Goal: Entertainment & Leisure: Consume media (video, audio)

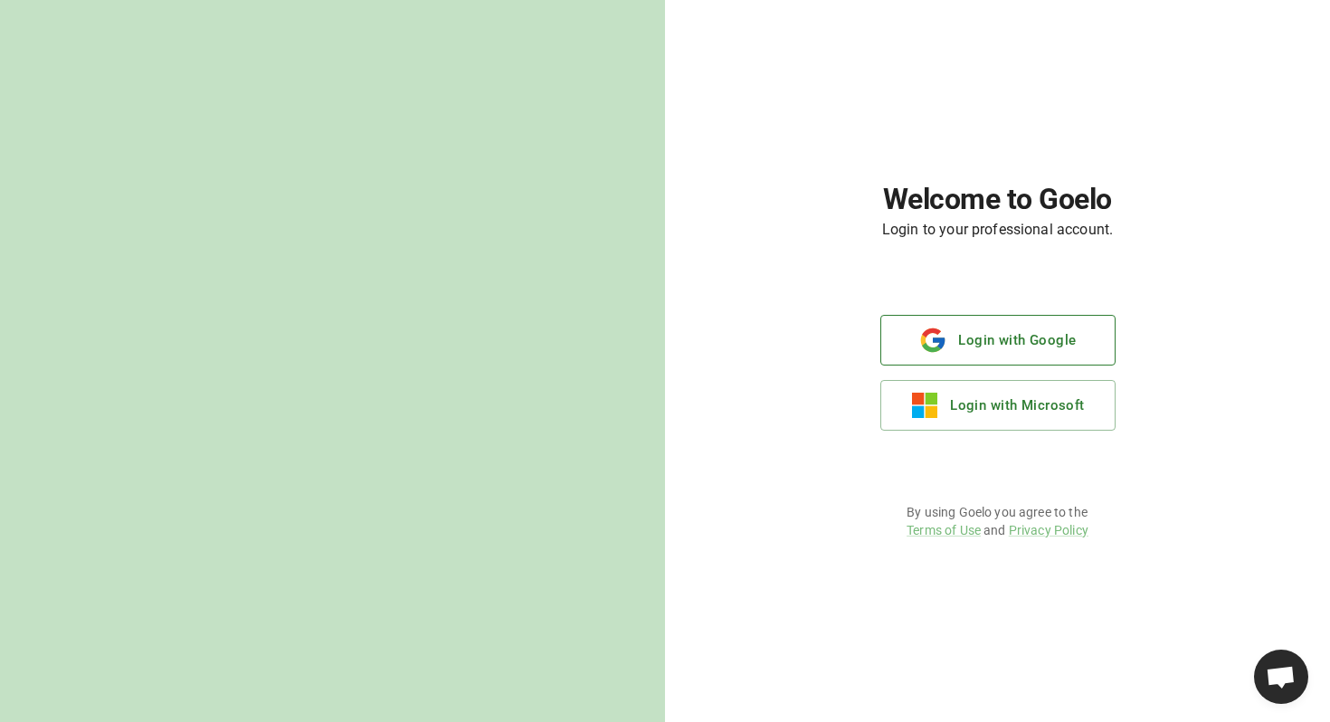
click at [952, 335] on button "Login with Google" at bounding box center [997, 340] width 235 height 51
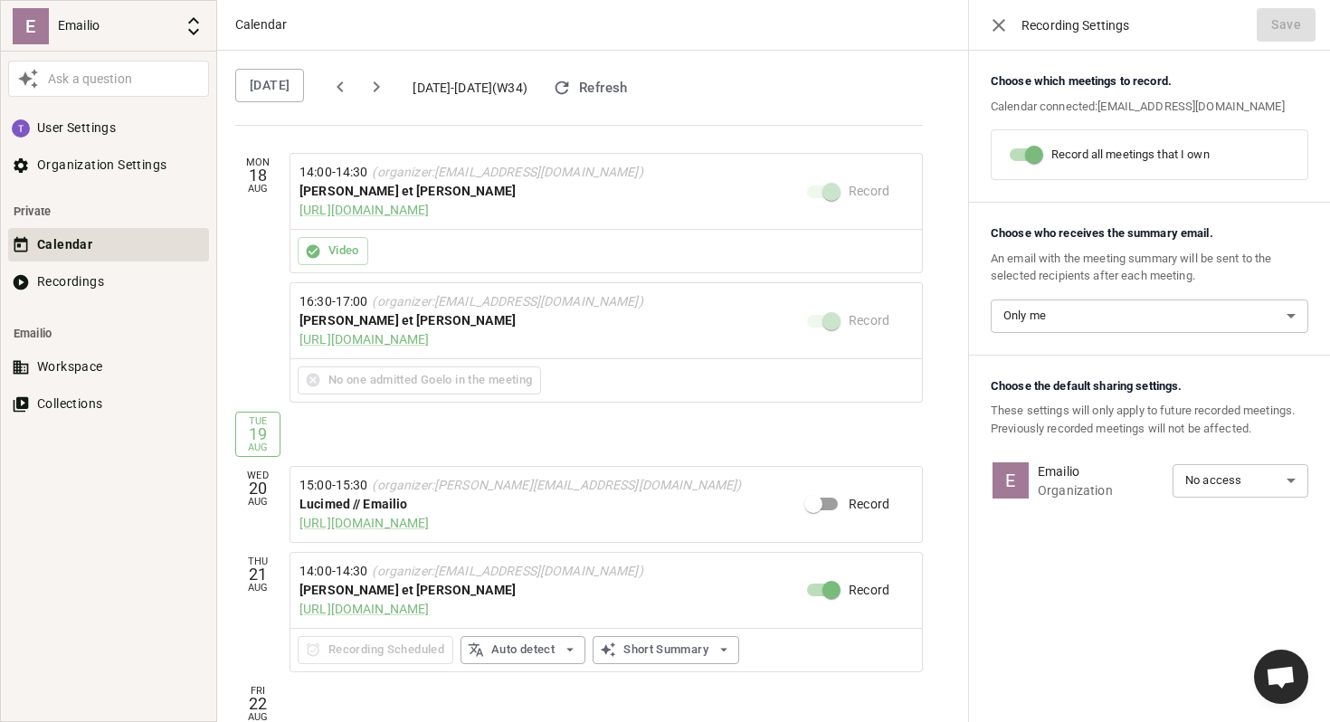
click at [308, 191] on div "[PERSON_NAME] et [PERSON_NAME]" at bounding box center [552, 191] width 507 height 19
click at [85, 286] on button "Recordings" at bounding box center [108, 281] width 201 height 33
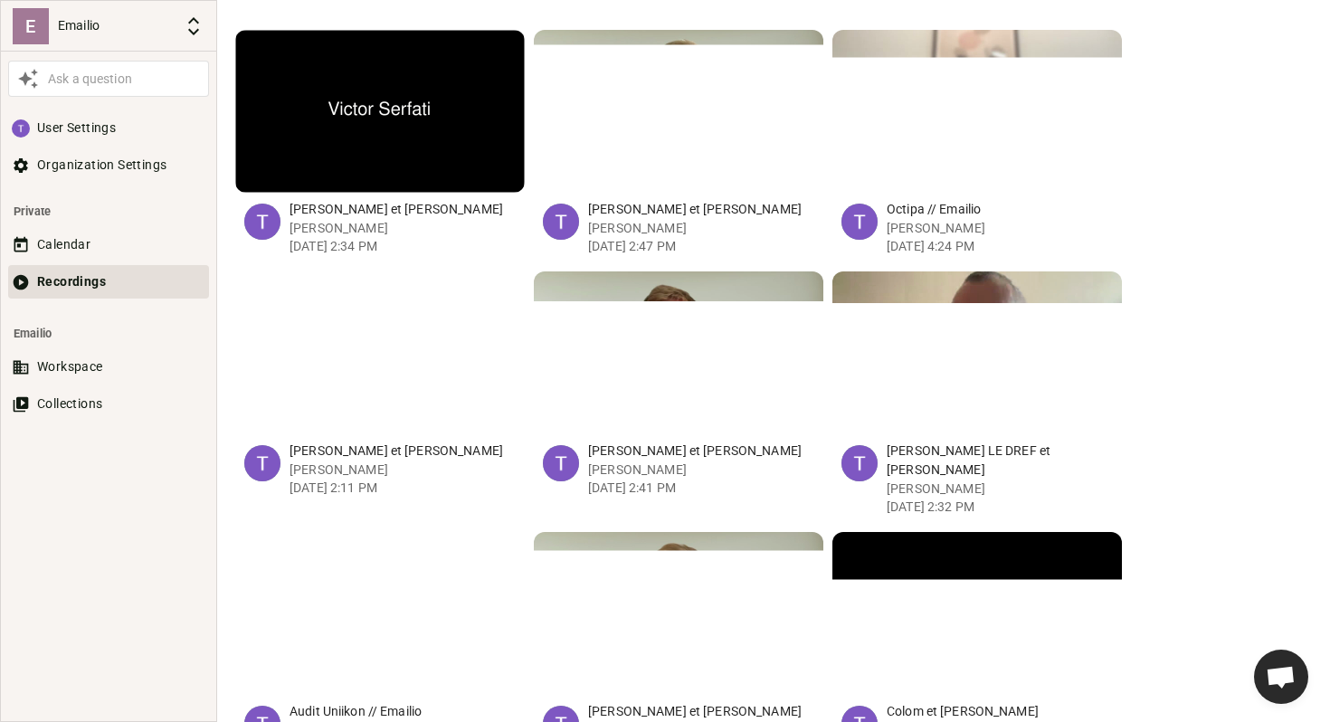
scroll to position [523, 0]
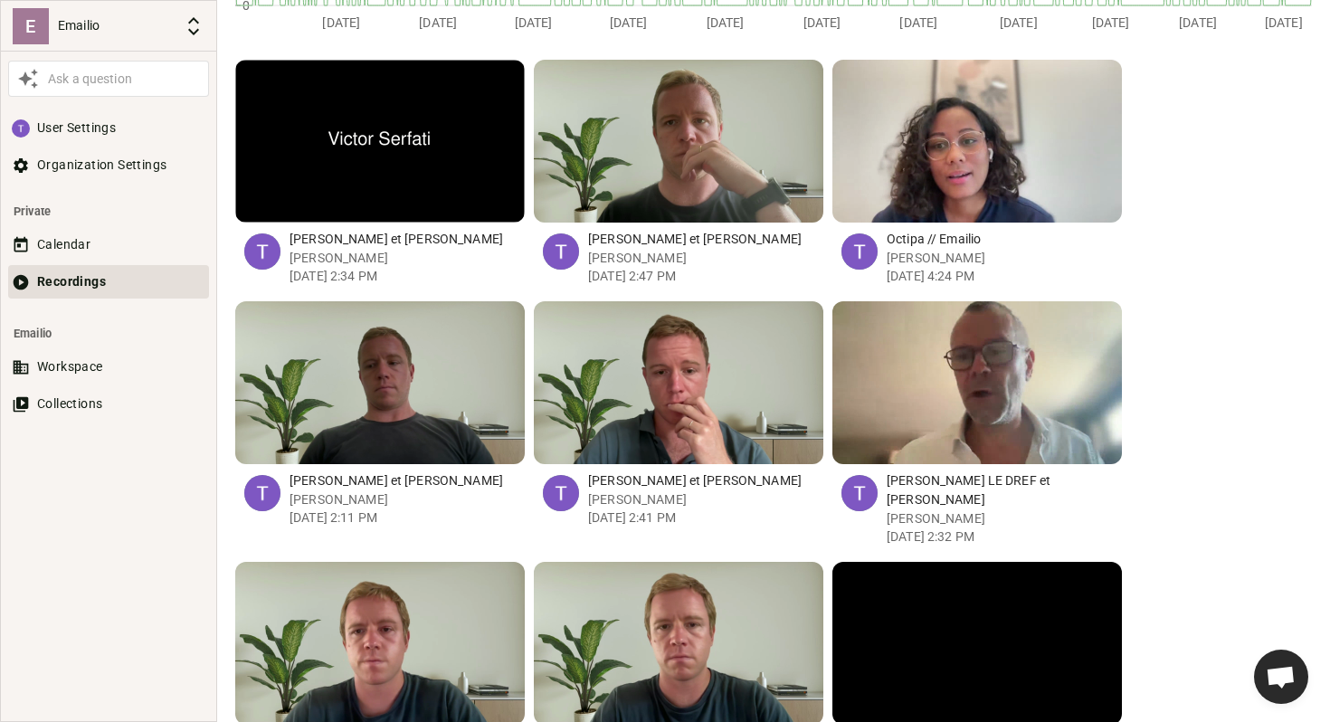
click at [342, 131] on div "button" at bounding box center [336, 141] width 17 height 163
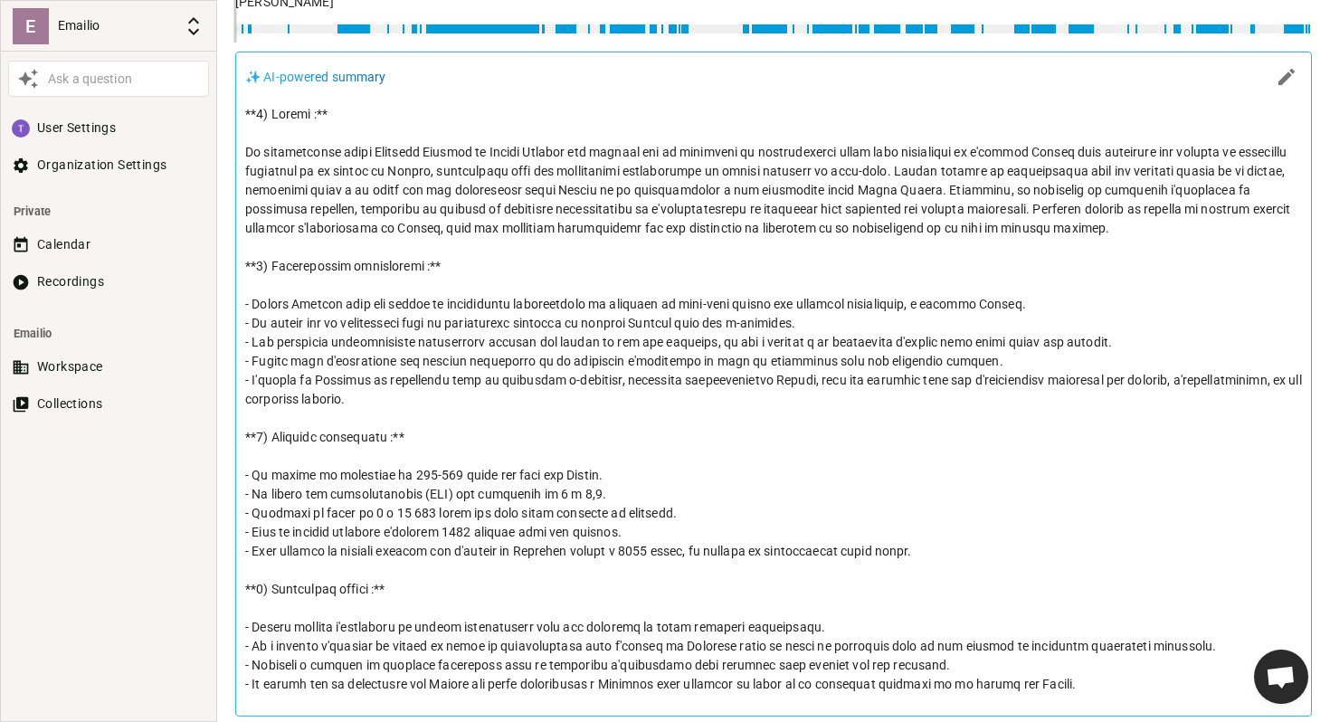
scroll to position [837, 0]
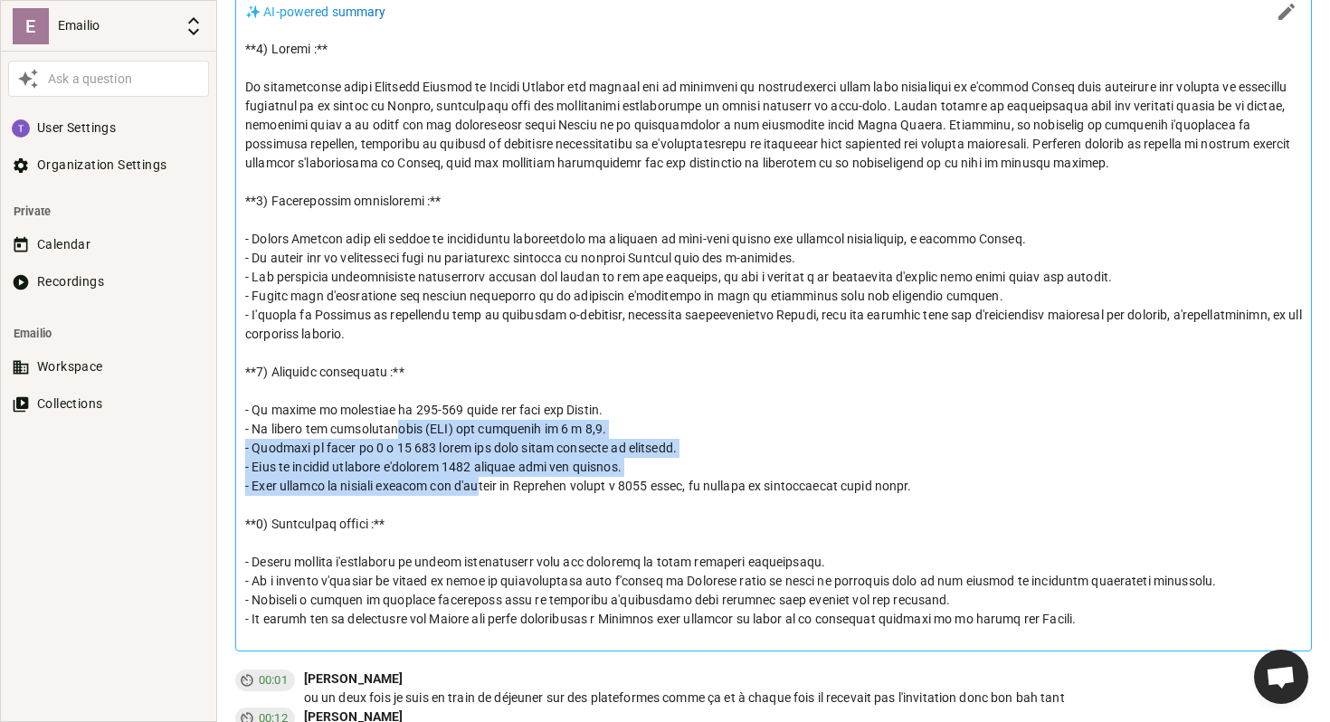
drag, startPoint x: 479, startPoint y: 480, endPoint x: 387, endPoint y: 435, distance: 102.0
click at [387, 436] on p at bounding box center [773, 334] width 1057 height 589
click at [387, 435] on p at bounding box center [773, 334] width 1057 height 589
drag, startPoint x: 449, startPoint y: 492, endPoint x: 375, endPoint y: 428, distance: 97.4
click at [378, 431] on p at bounding box center [773, 334] width 1057 height 589
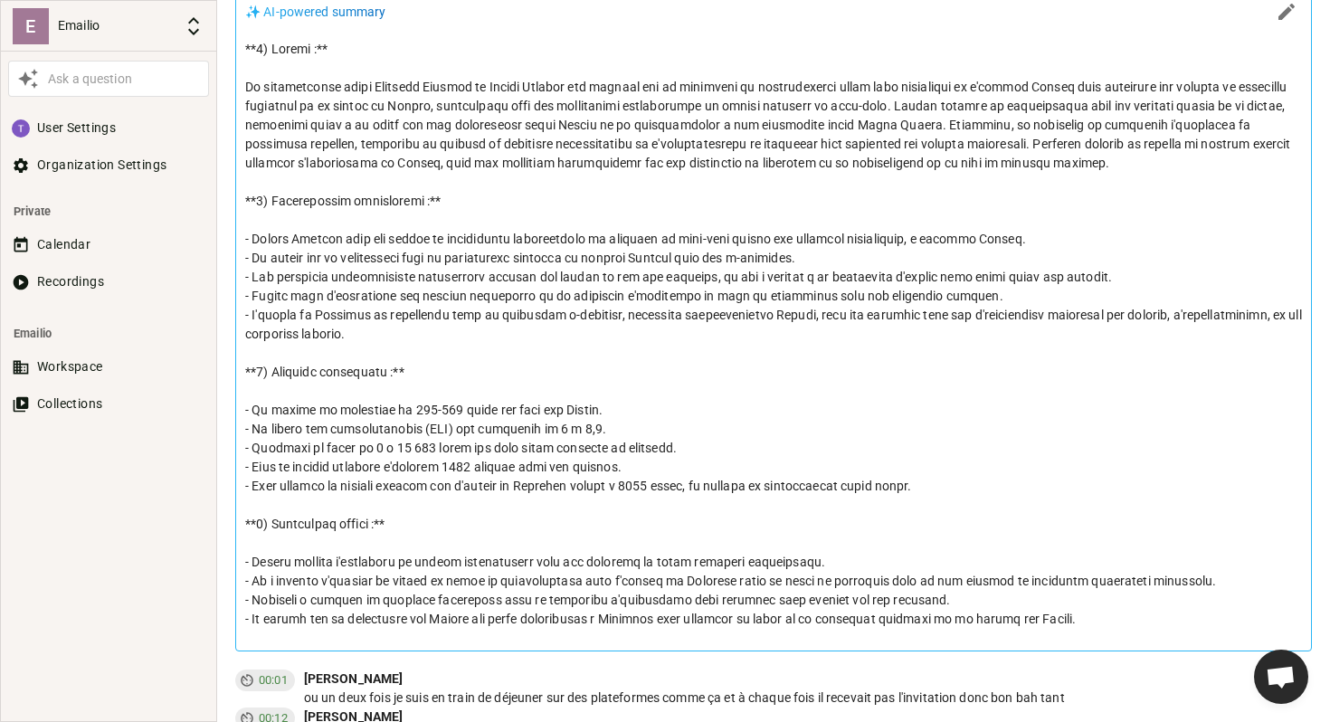
click at [375, 428] on p at bounding box center [773, 334] width 1057 height 589
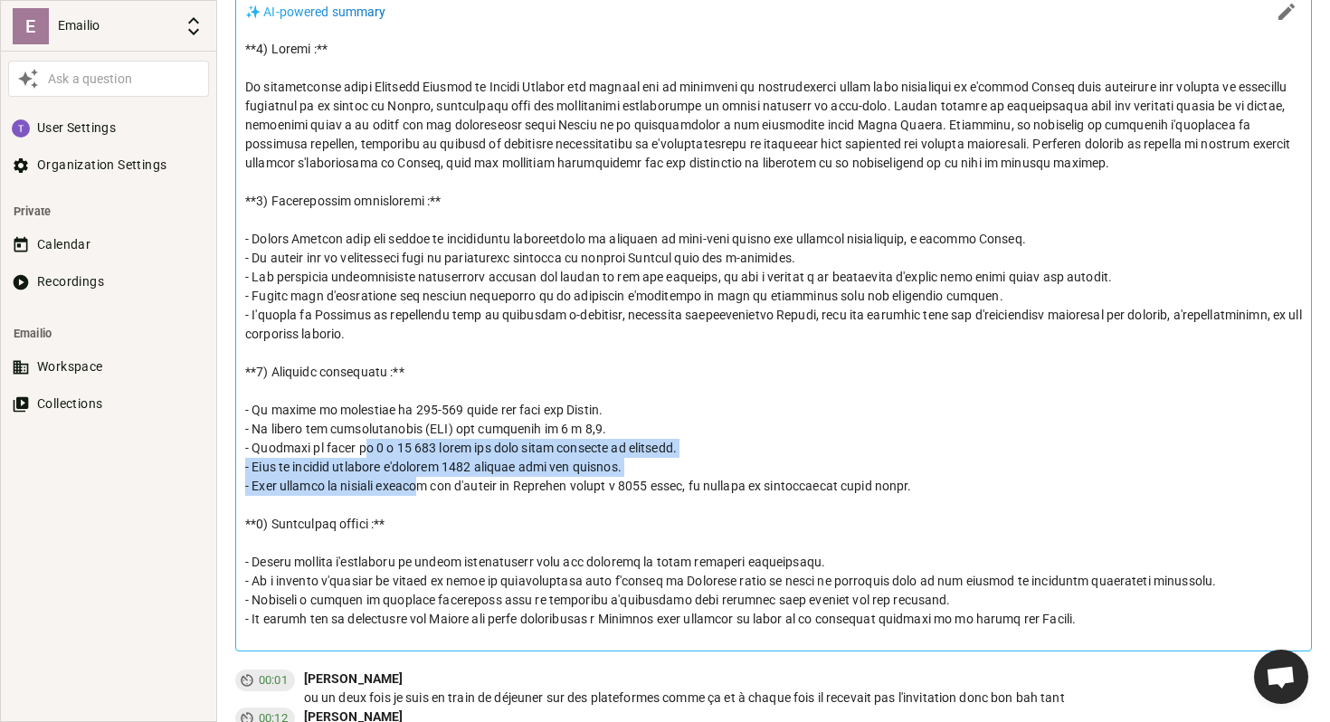
drag, startPoint x: 439, startPoint y: 495, endPoint x: 356, endPoint y: 435, distance: 102.4
click at [357, 438] on p at bounding box center [773, 334] width 1057 height 589
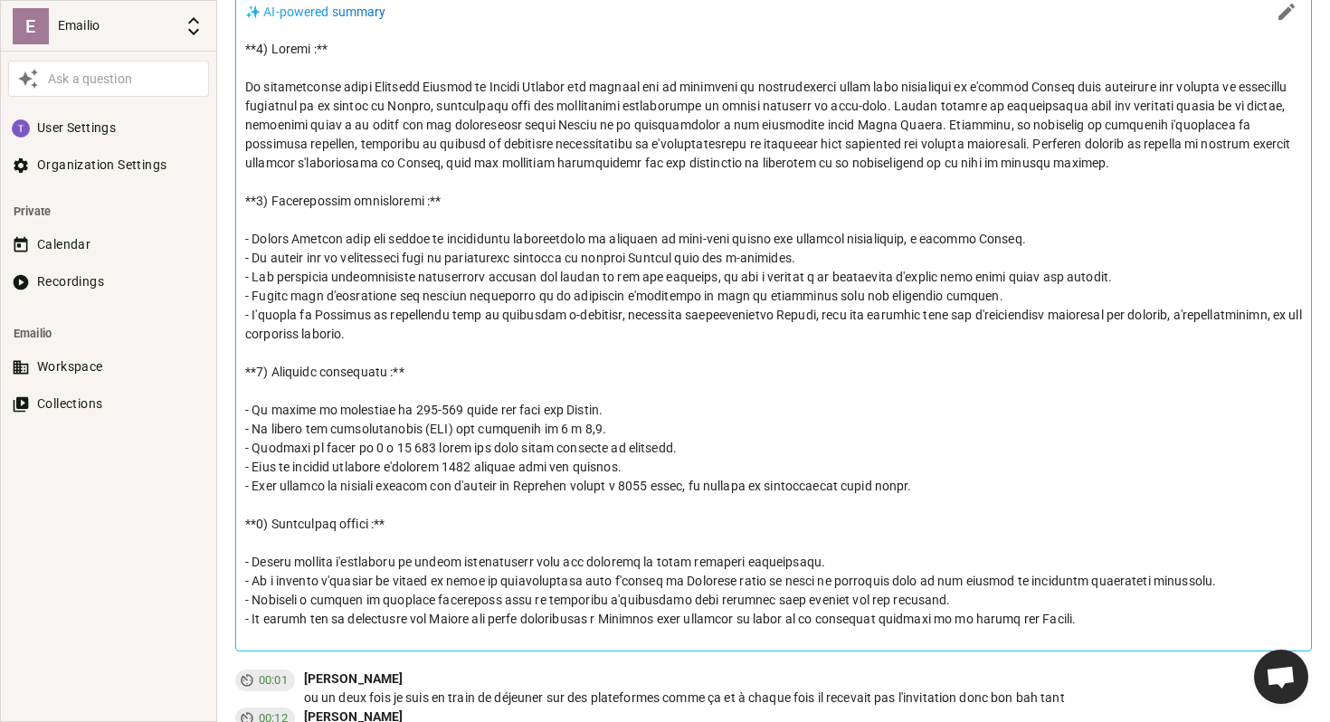
click at [356, 435] on p at bounding box center [773, 334] width 1057 height 589
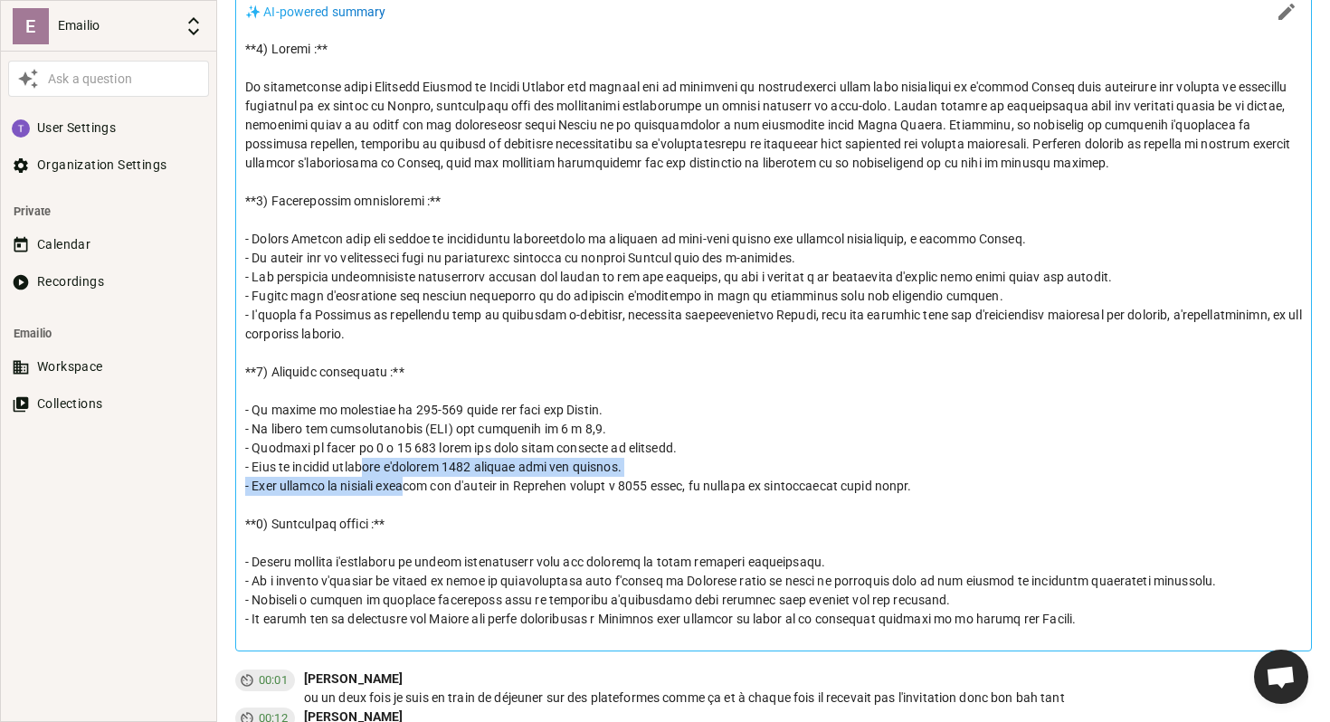
drag, startPoint x: 421, startPoint y: 486, endPoint x: 364, endPoint y: 444, distance: 70.6
click at [364, 446] on p at bounding box center [773, 334] width 1057 height 589
click at [364, 444] on p at bounding box center [773, 334] width 1057 height 589
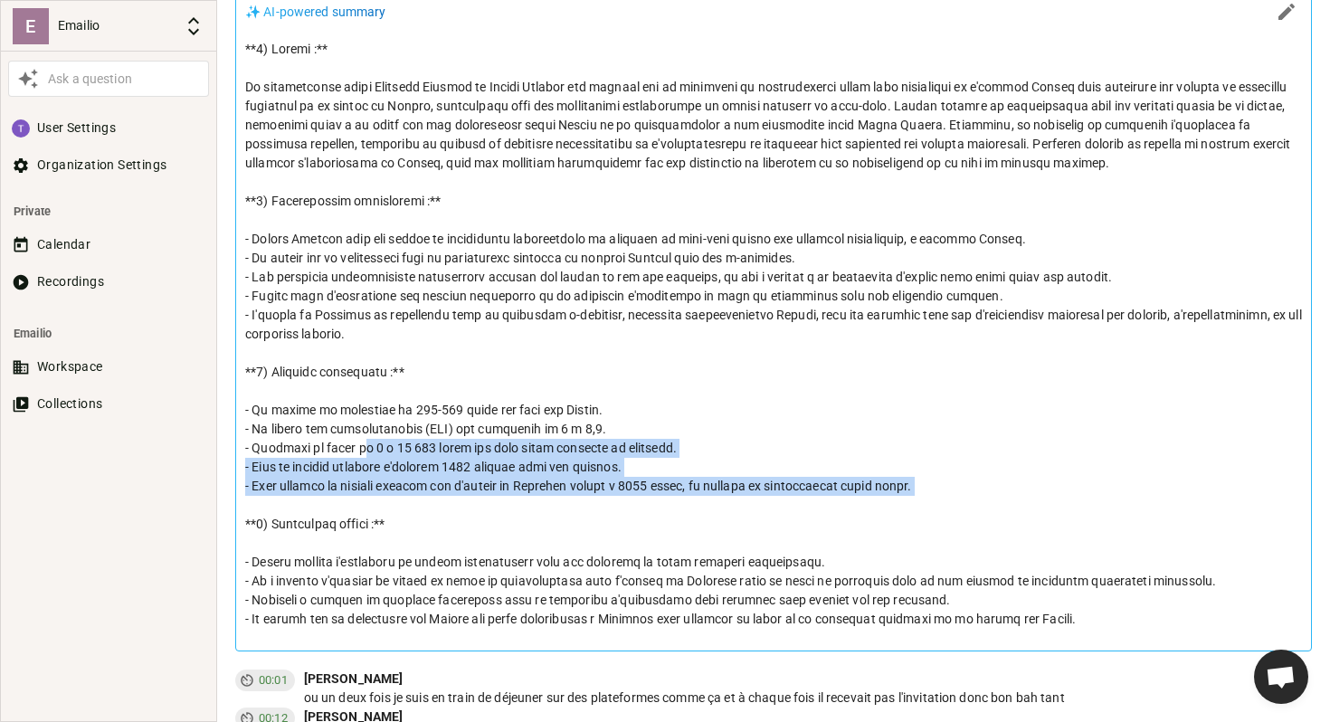
drag, startPoint x: 434, startPoint y: 496, endPoint x: 356, endPoint y: 440, distance: 95.9
click at [357, 441] on p at bounding box center [773, 334] width 1057 height 589
click at [356, 440] on p at bounding box center [773, 334] width 1057 height 589
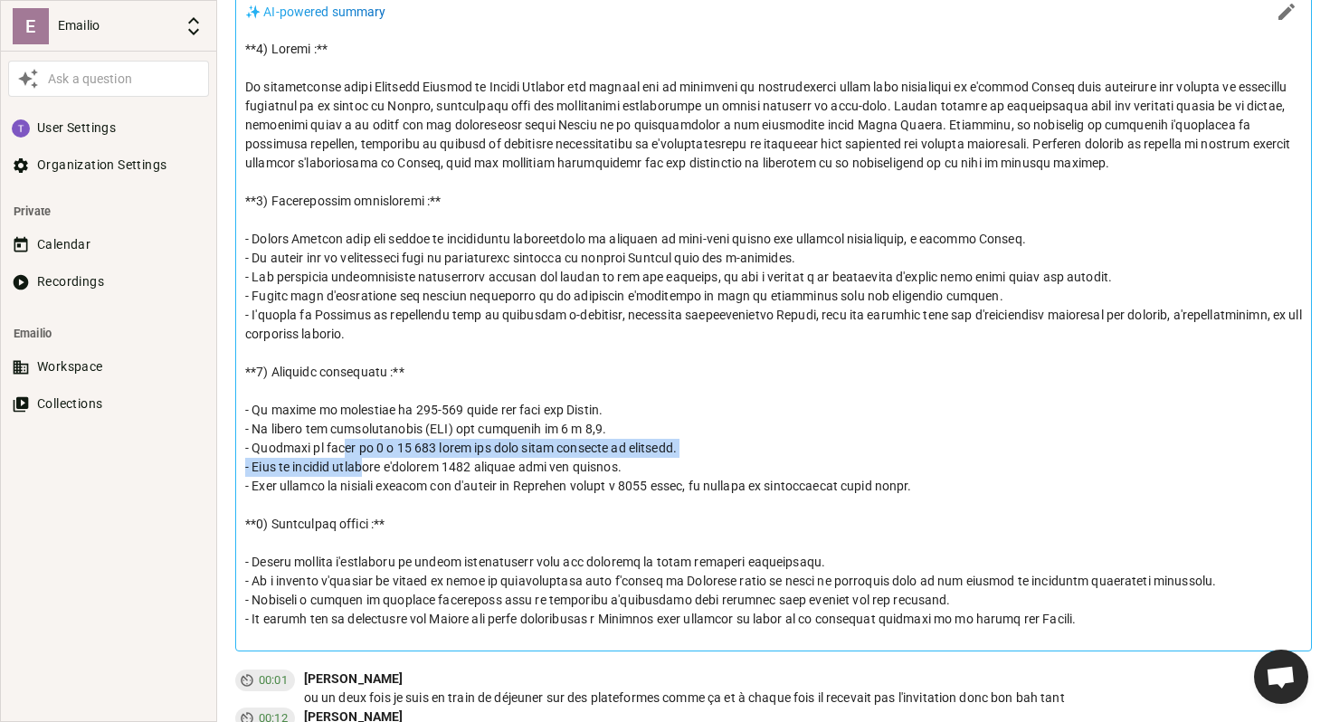
drag, startPoint x: 375, startPoint y: 471, endPoint x: 342, endPoint y: 445, distance: 41.8
click at [342, 446] on p at bounding box center [773, 334] width 1057 height 589
drag, startPoint x: 398, startPoint y: 477, endPoint x: 347, endPoint y: 438, distance: 64.6
click at [347, 439] on p at bounding box center [773, 334] width 1057 height 589
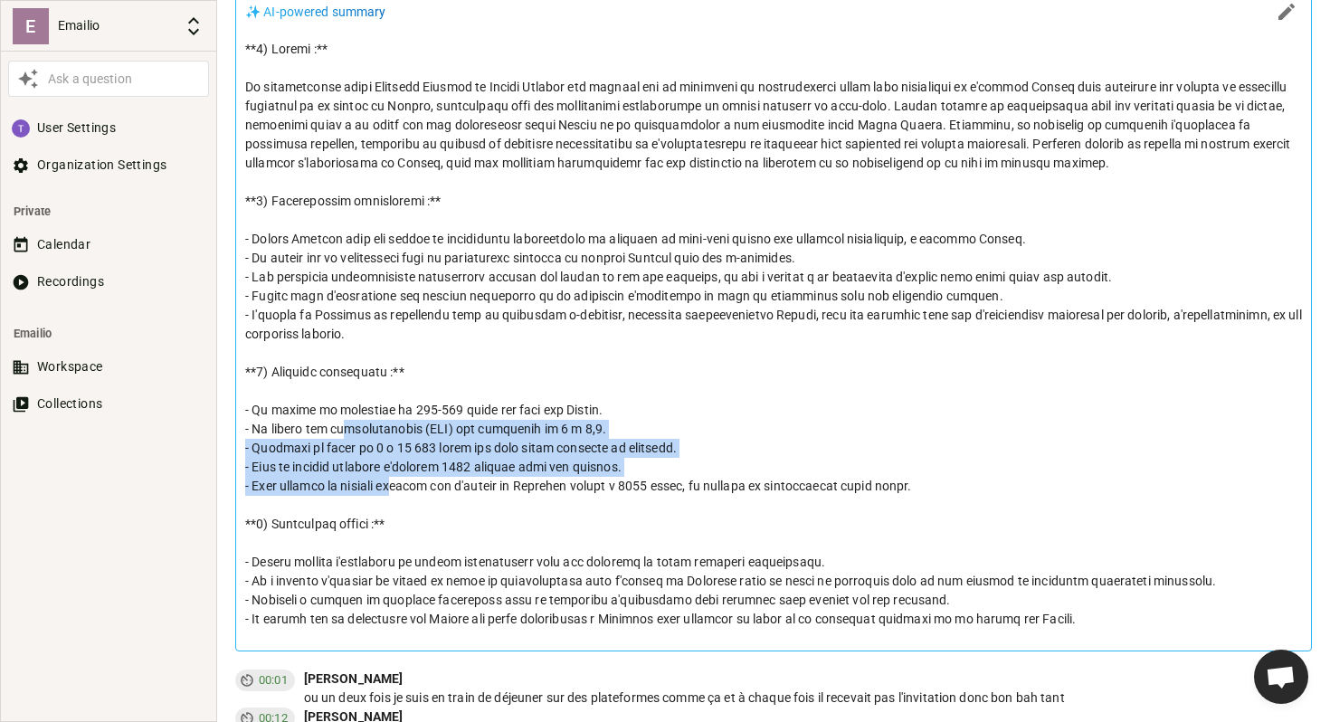
drag, startPoint x: 409, startPoint y: 487, endPoint x: 339, endPoint y: 435, distance: 86.7
click at [339, 436] on p at bounding box center [773, 334] width 1057 height 589
click at [339, 435] on p at bounding box center [773, 334] width 1057 height 589
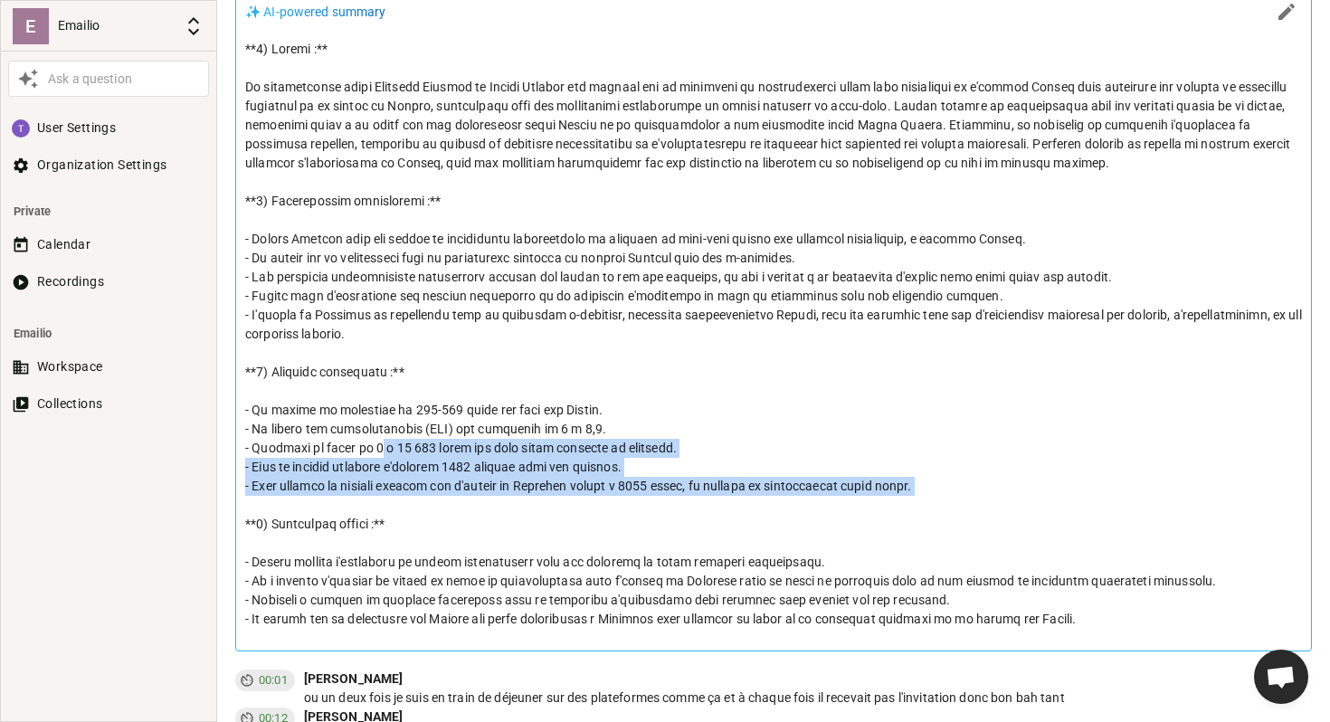
drag, startPoint x: 427, startPoint y: 495, endPoint x: 378, endPoint y: 446, distance: 69.1
click at [378, 447] on p at bounding box center [773, 334] width 1057 height 589
click at [378, 446] on p at bounding box center [773, 334] width 1057 height 589
drag, startPoint x: 465, startPoint y: 505, endPoint x: 384, endPoint y: 437, distance: 105.3
click at [384, 439] on p at bounding box center [773, 334] width 1057 height 589
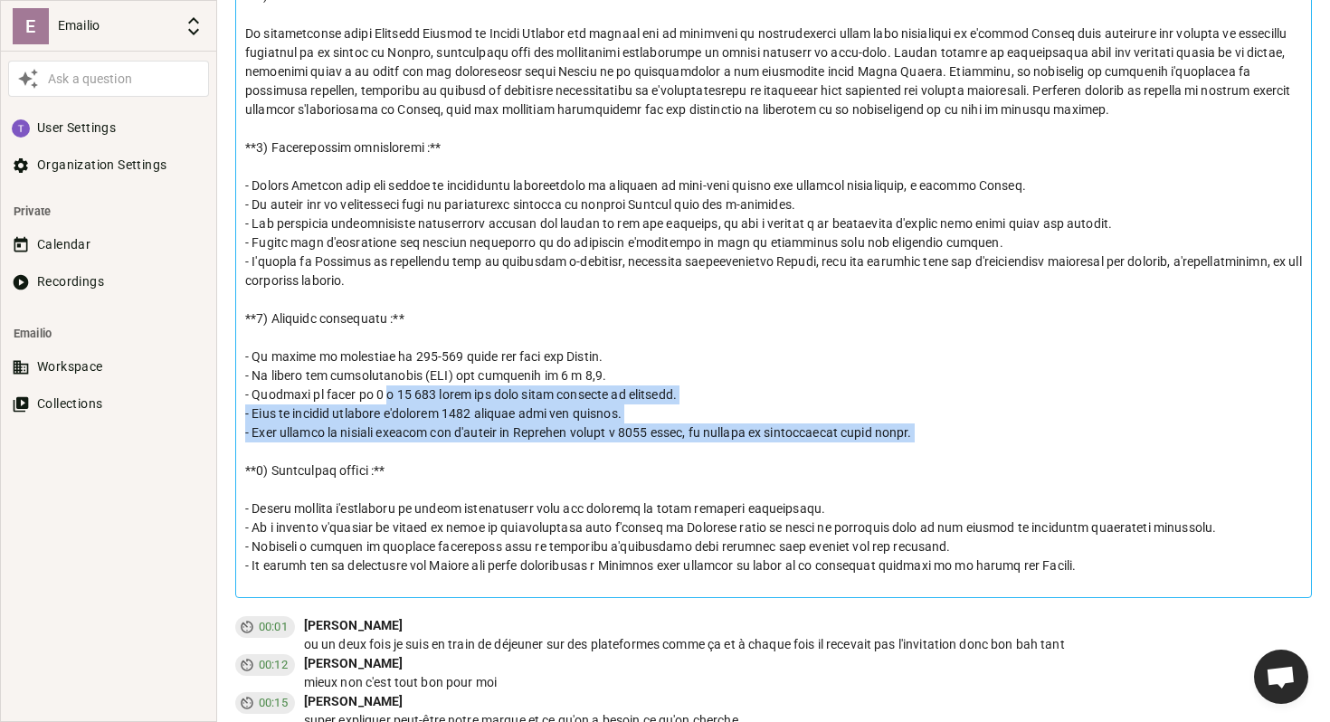
scroll to position [900, 0]
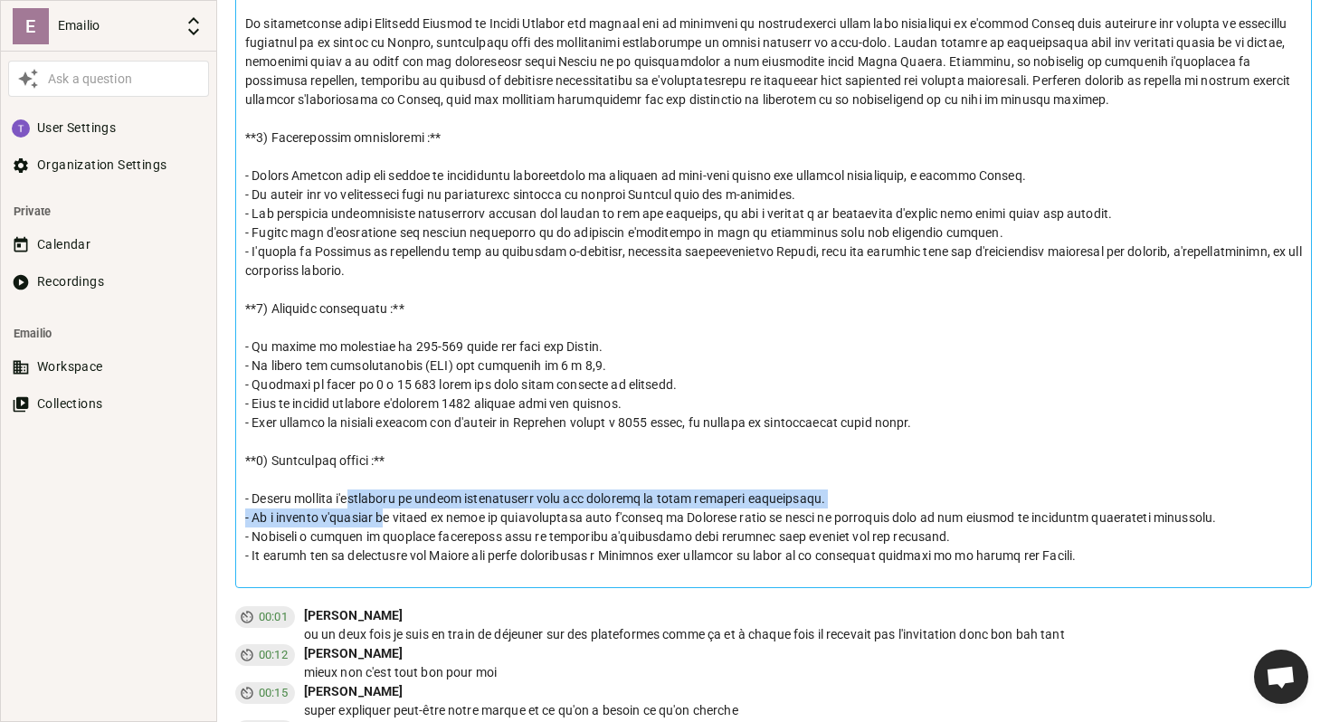
drag, startPoint x: 384, startPoint y: 522, endPoint x: 338, endPoint y: 496, distance: 52.3
click at [338, 498] on p at bounding box center [773, 270] width 1057 height 589
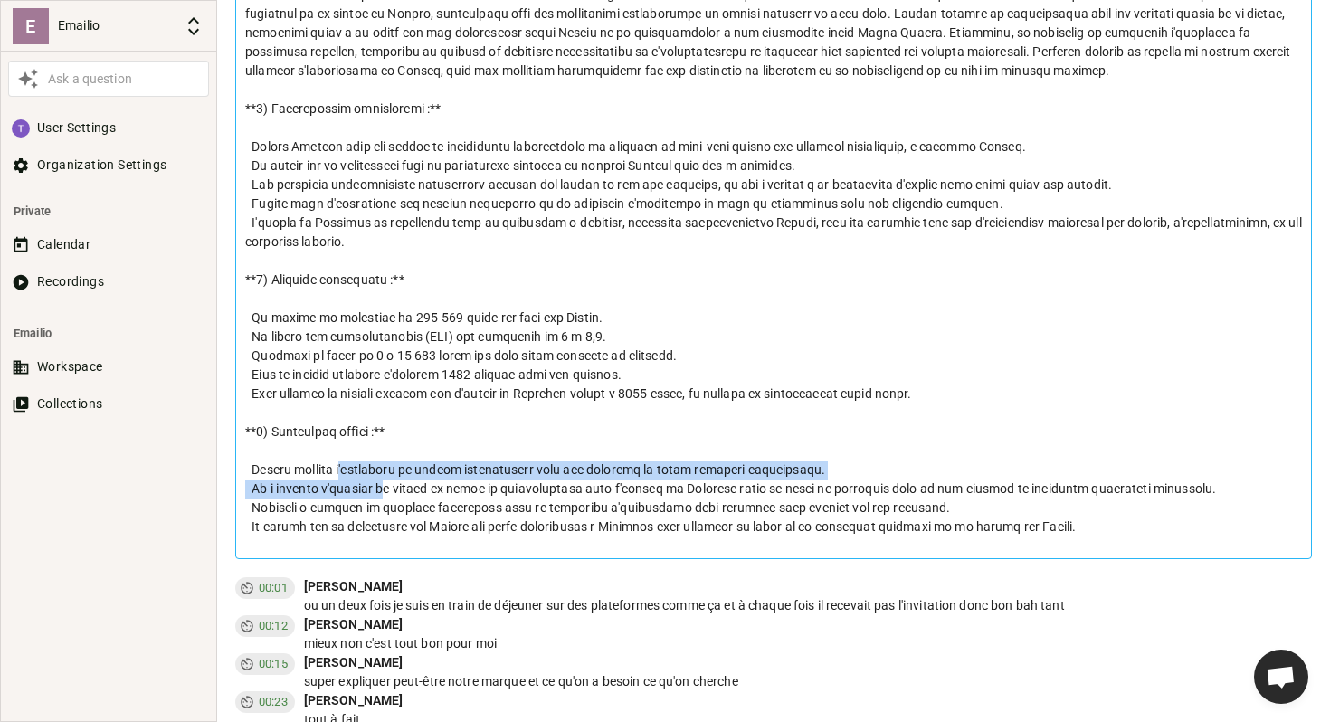
scroll to position [935, 0]
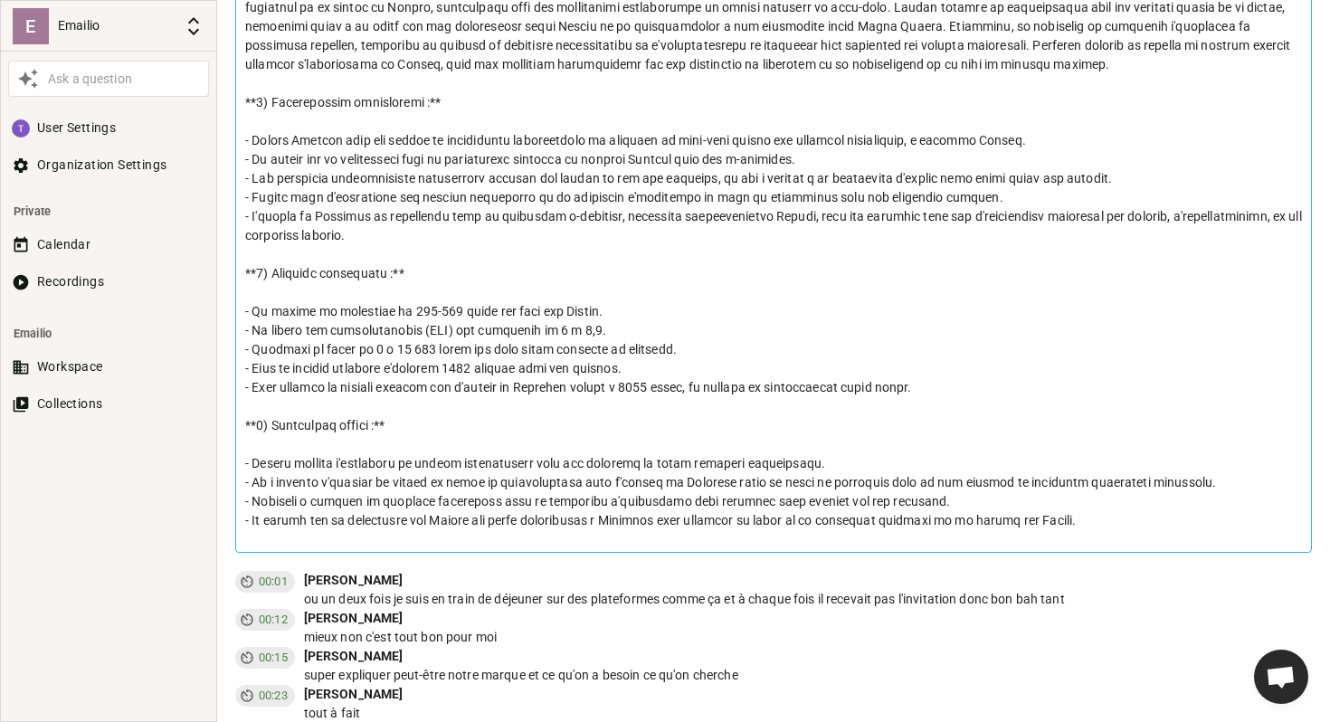
click at [412, 506] on p at bounding box center [773, 235] width 1057 height 589
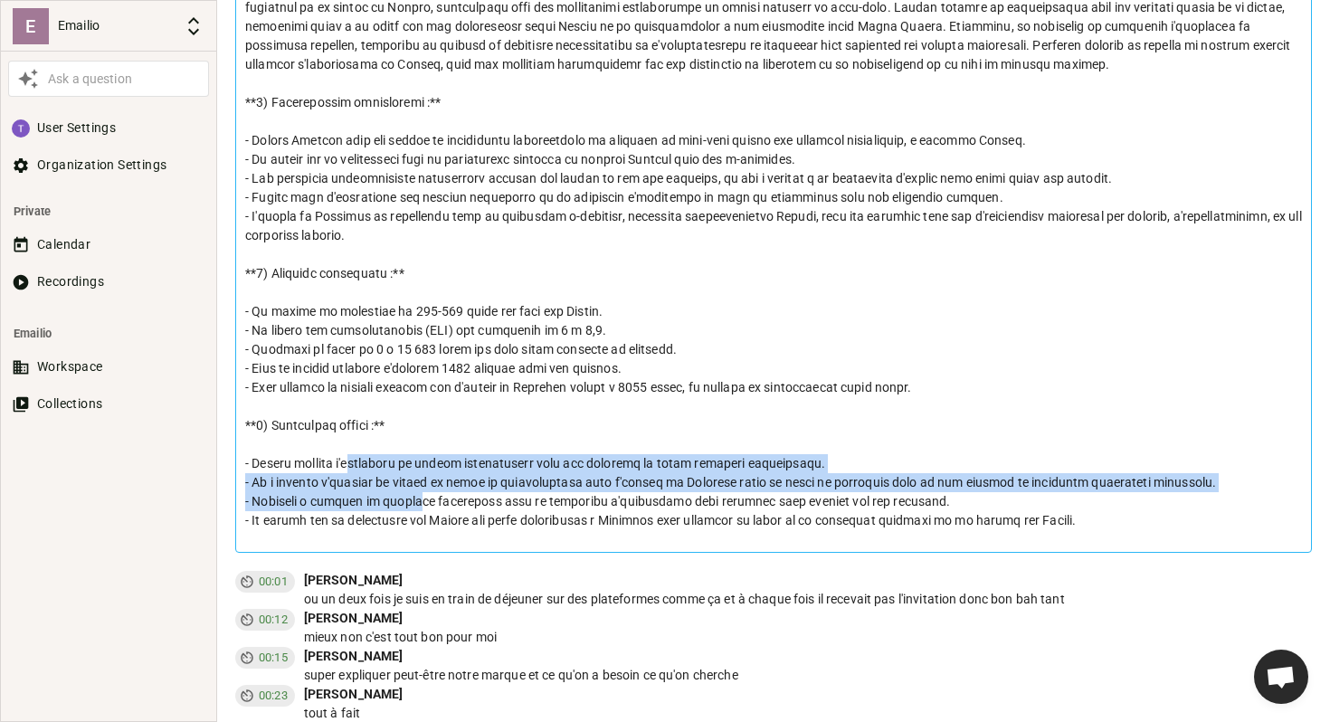
drag, startPoint x: 419, startPoint y: 509, endPoint x: 345, endPoint y: 465, distance: 86.4
click at [345, 467] on p at bounding box center [773, 235] width 1057 height 589
click at [345, 464] on p at bounding box center [773, 235] width 1057 height 589
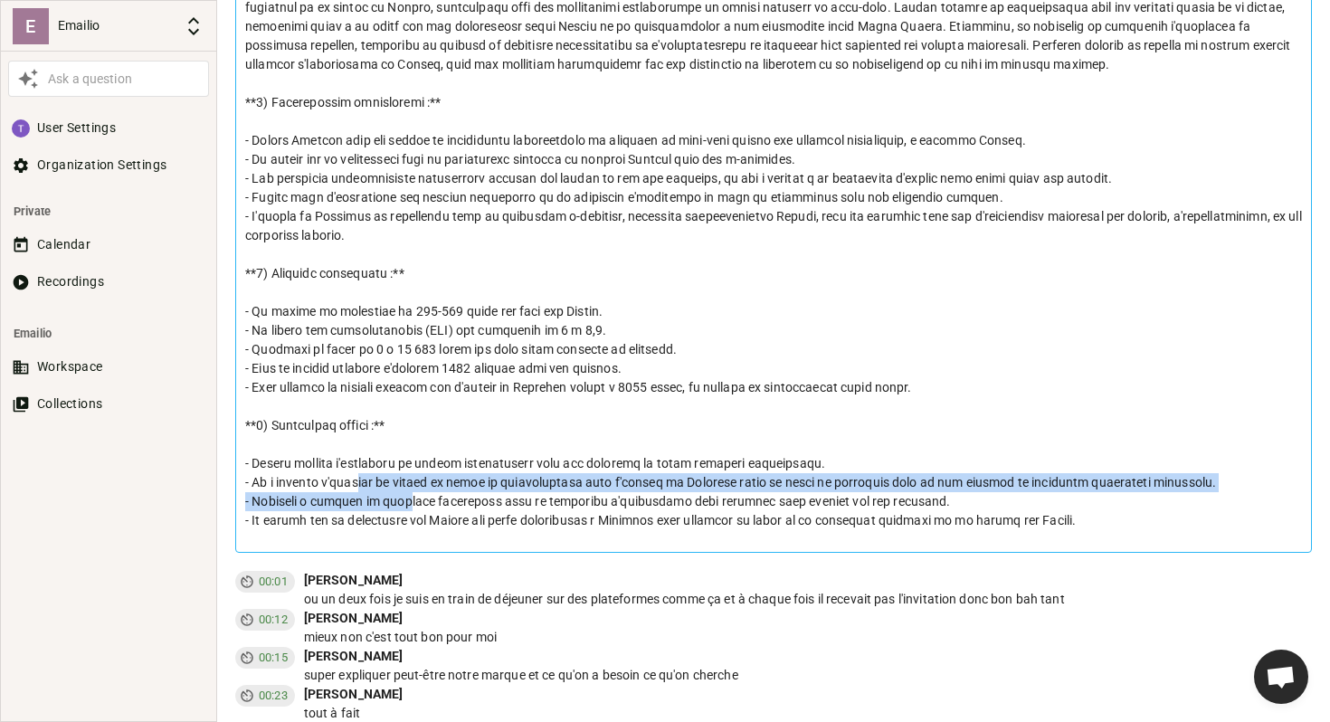
drag, startPoint x: 409, startPoint y: 509, endPoint x: 352, endPoint y: 478, distance: 65.2
click at [352, 479] on p at bounding box center [773, 235] width 1057 height 589
click at [352, 478] on p at bounding box center [773, 235] width 1057 height 589
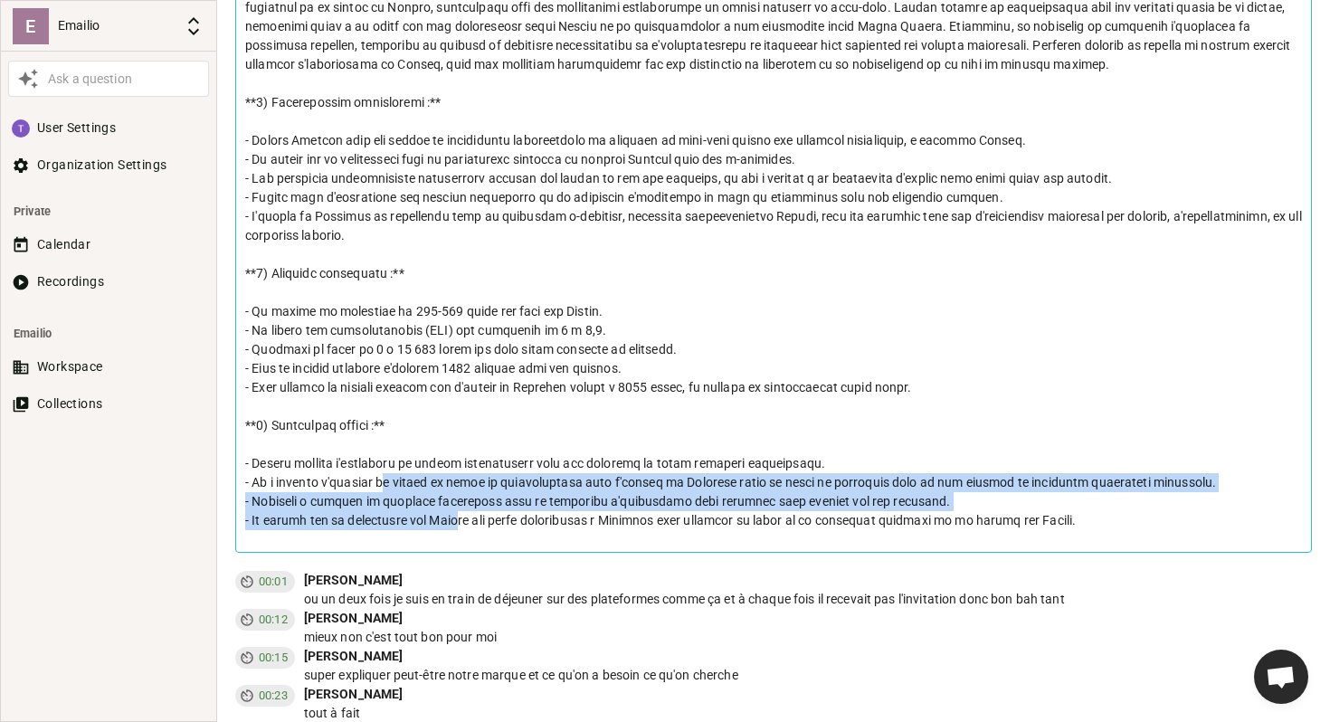
drag, startPoint x: 454, startPoint y: 511, endPoint x: 384, endPoint y: 479, distance: 77.7
click at [385, 479] on p at bounding box center [773, 235] width 1057 height 589
click at [436, 517] on p at bounding box center [773, 235] width 1057 height 589
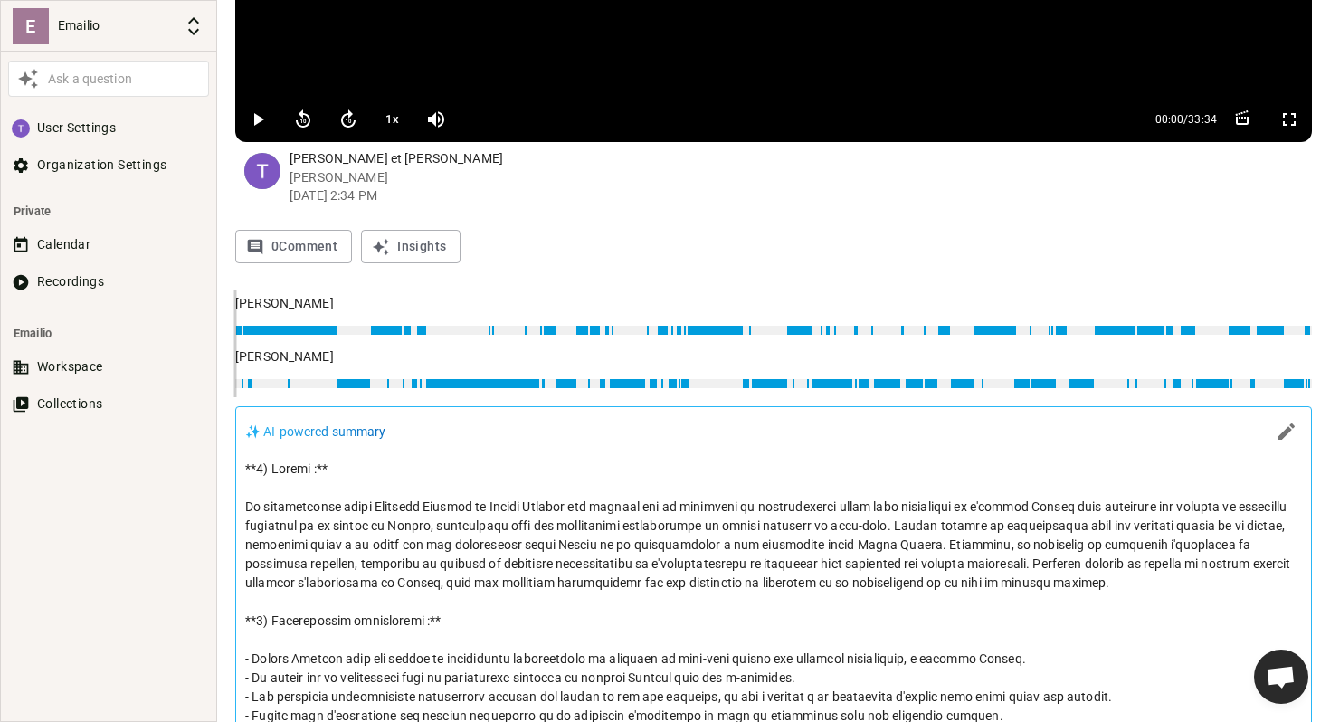
scroll to position [277, 0]
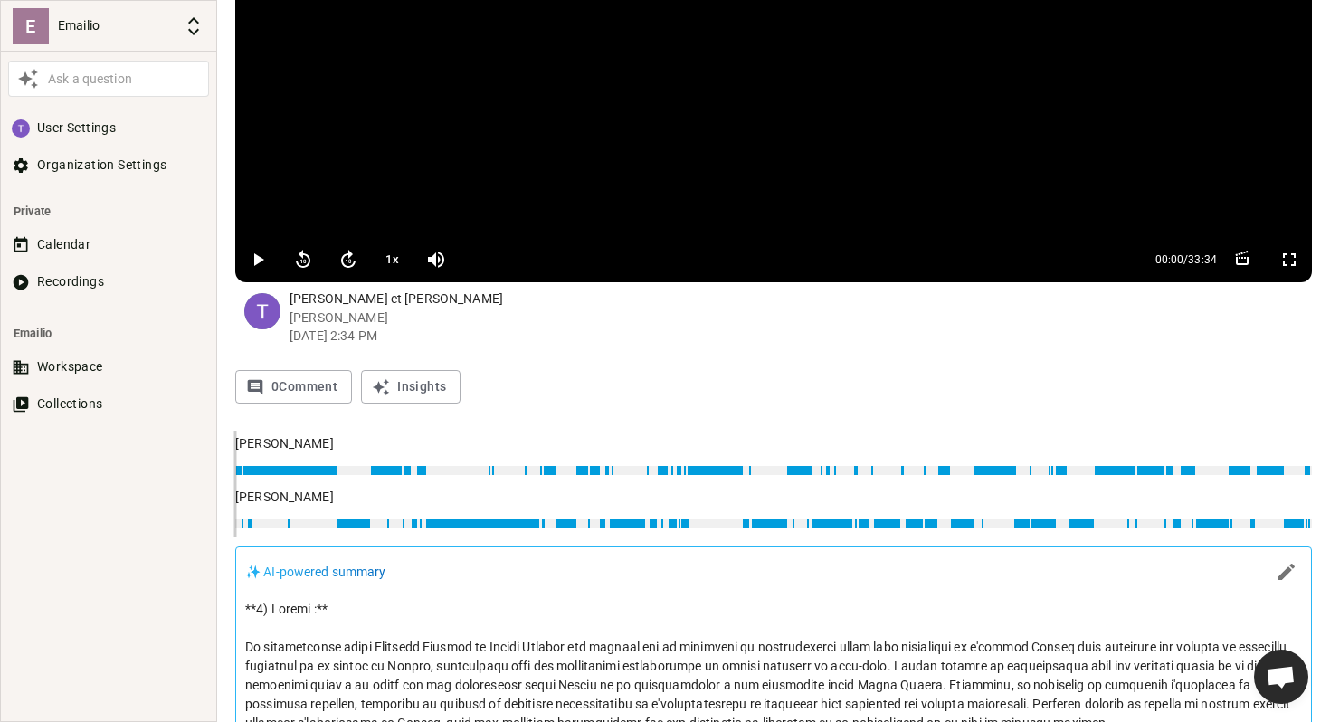
click at [257, 261] on icon "button" at bounding box center [259, 259] width 10 height 13
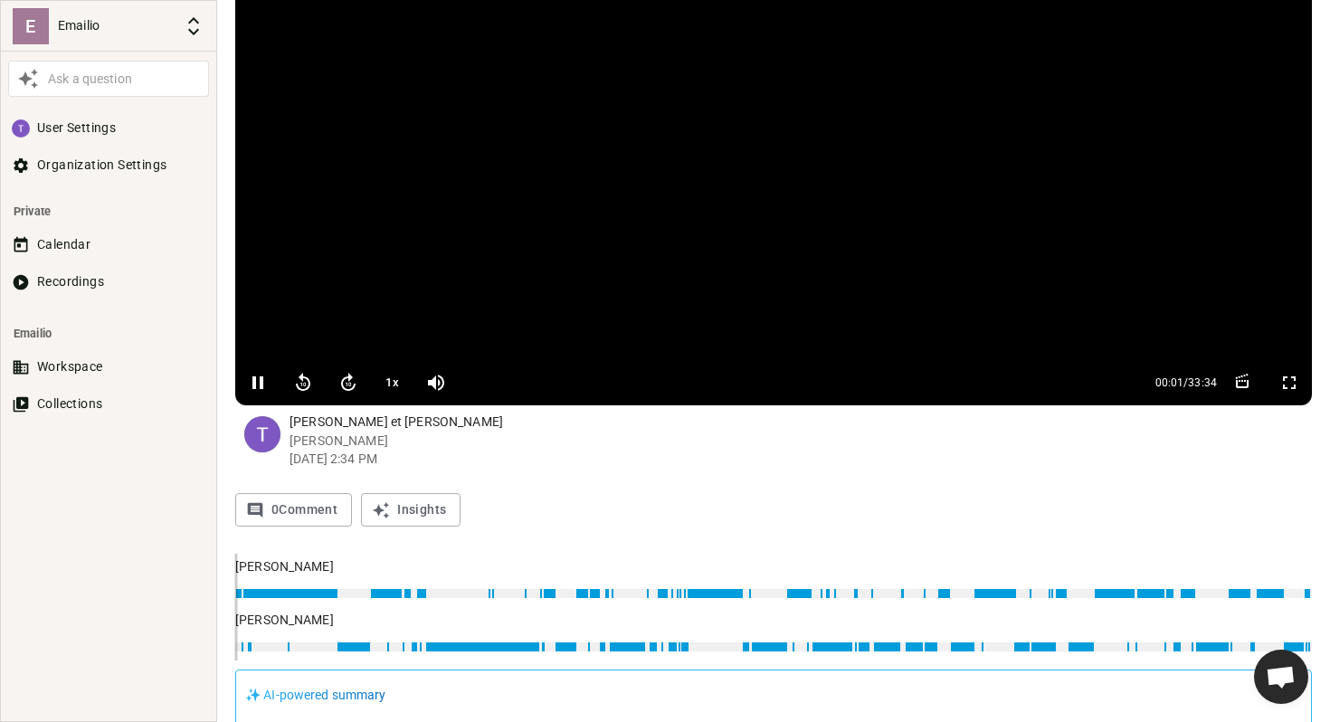
scroll to position [0, 0]
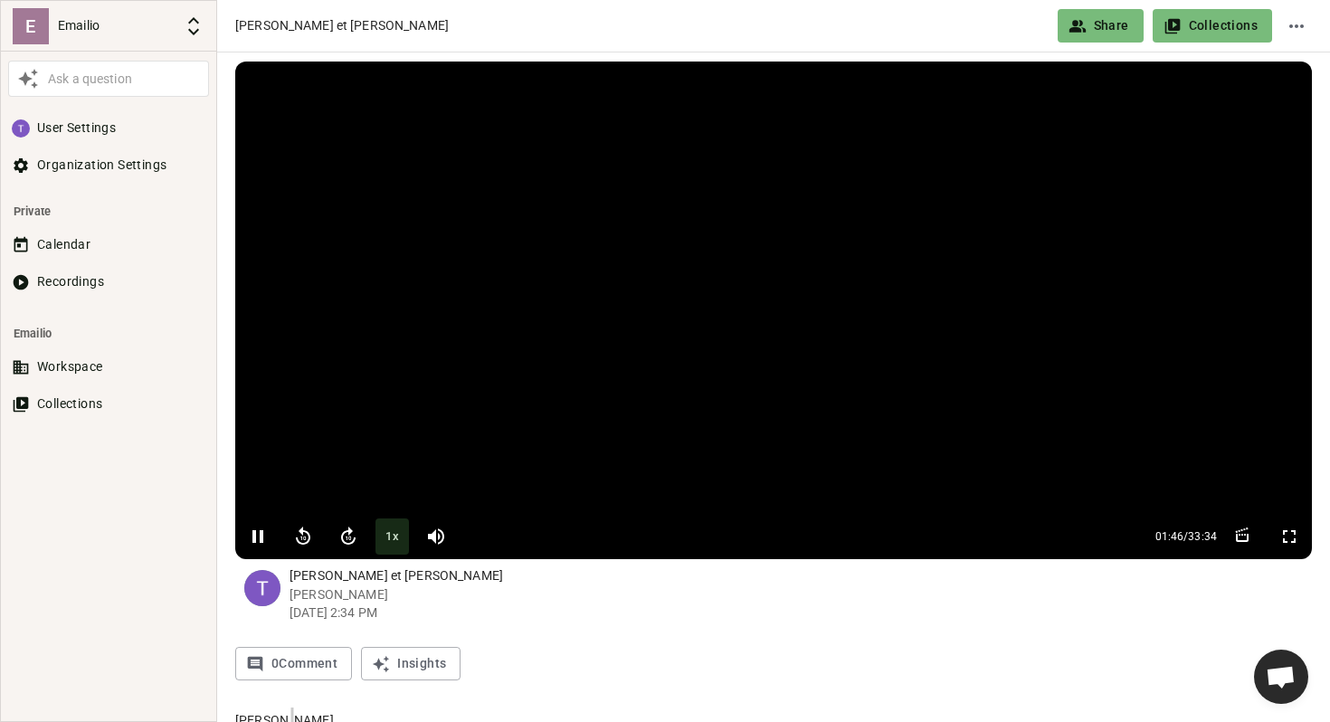
click at [394, 536] on button "1 x" at bounding box center [391, 536] width 33 height 36
click at [394, 536] on button "1.2 x" at bounding box center [391, 536] width 33 height 36
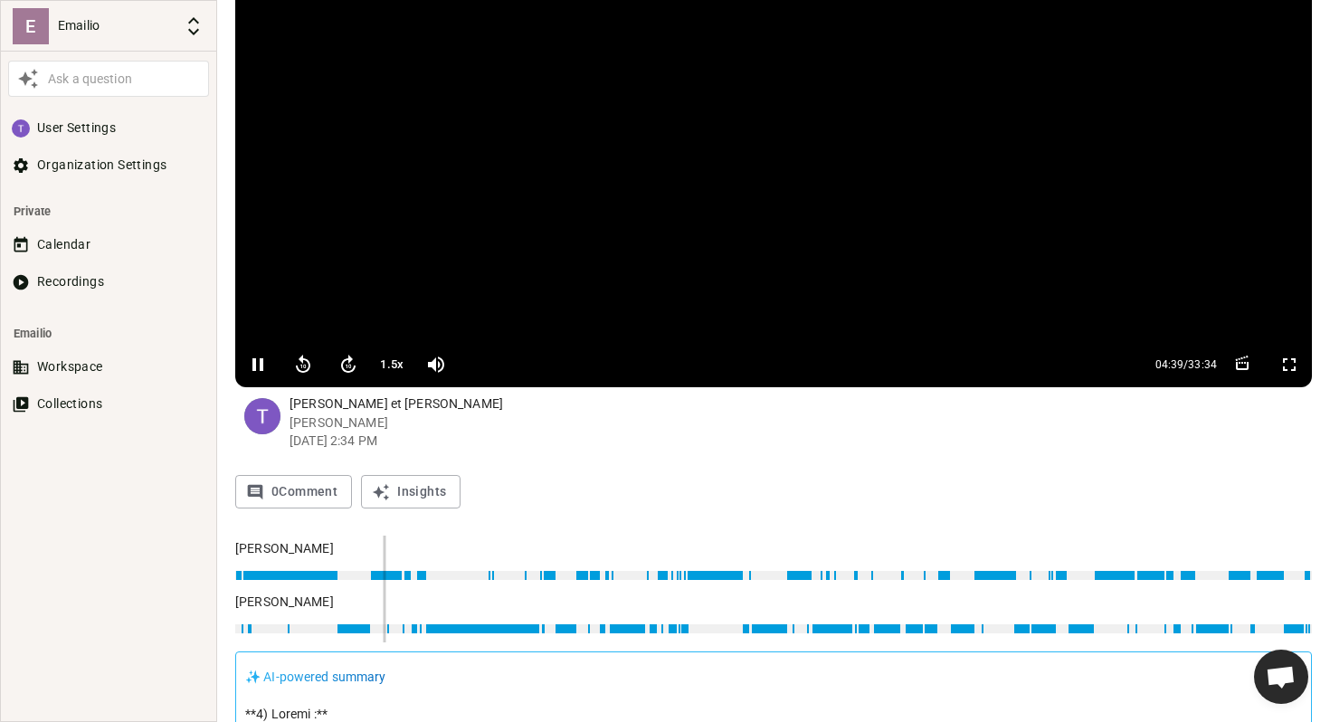
scroll to position [235, 0]
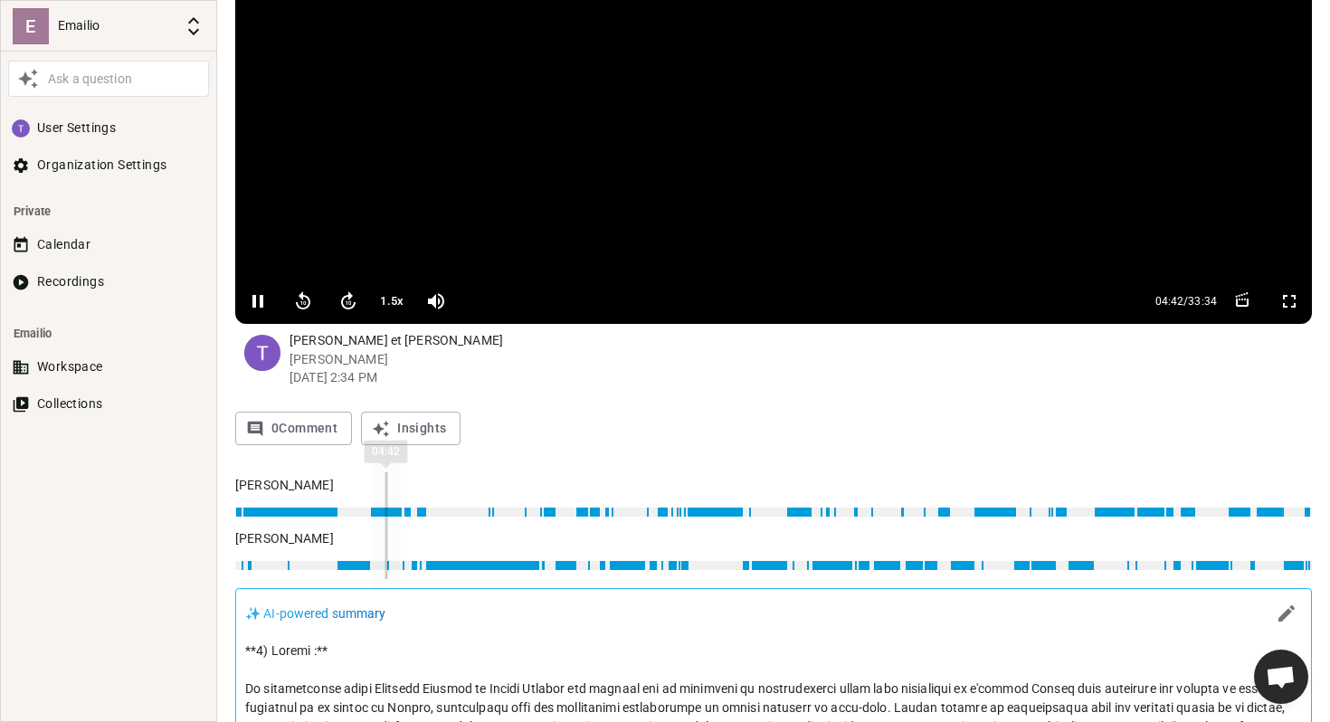
click at [428, 558] on span "04:42" at bounding box center [773, 525] width 1077 height 107
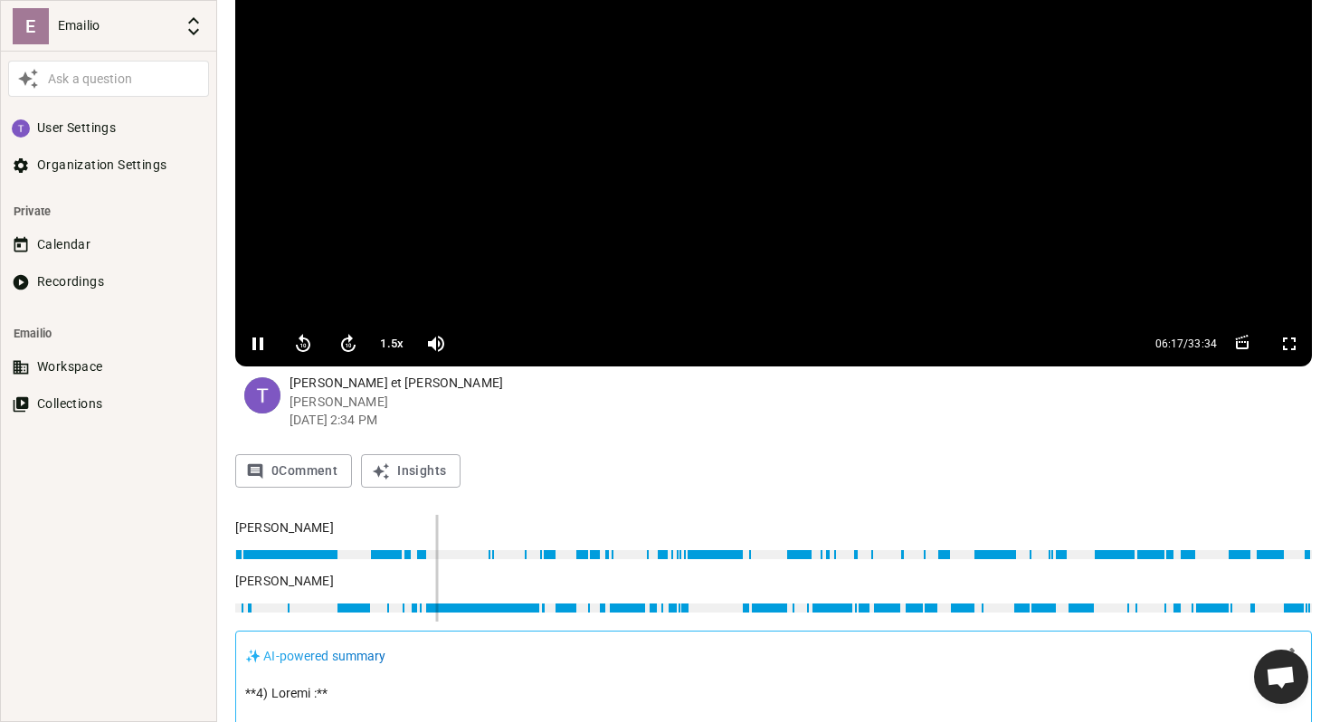
scroll to position [209, 0]
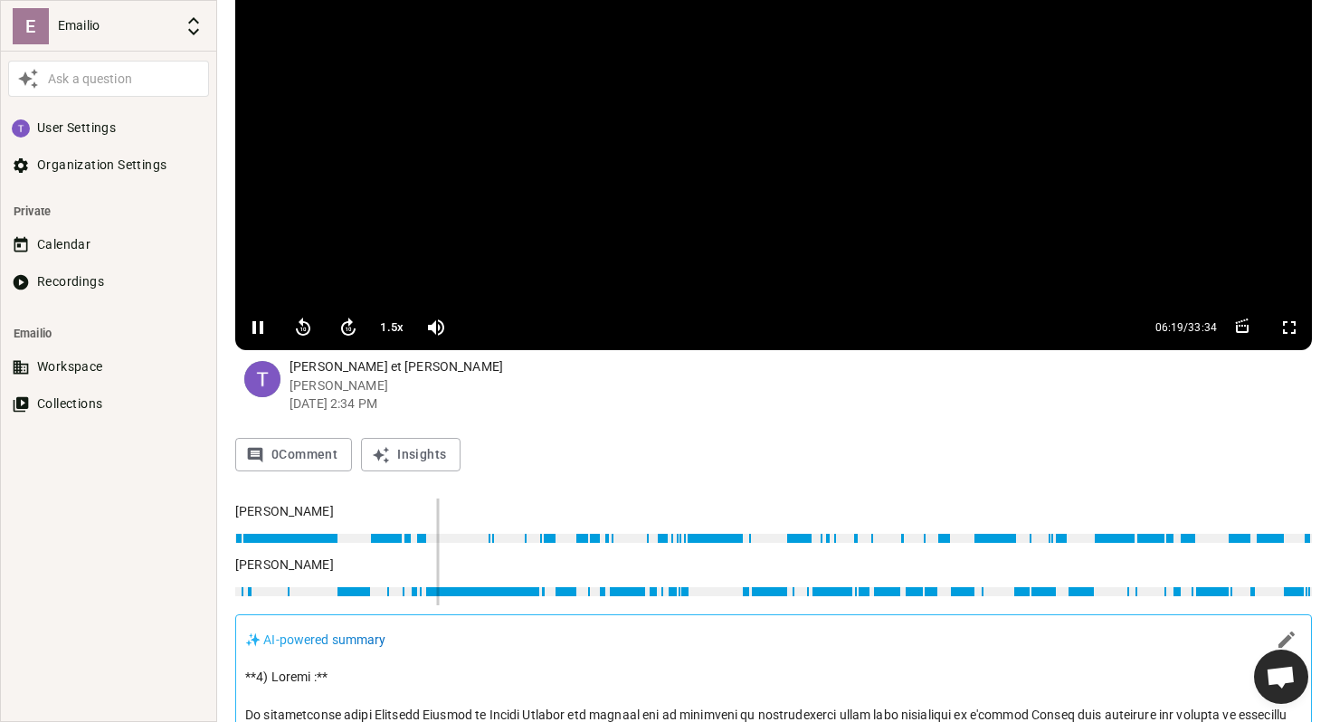
click at [536, 570] on span "06:19" at bounding box center [773, 551] width 1077 height 107
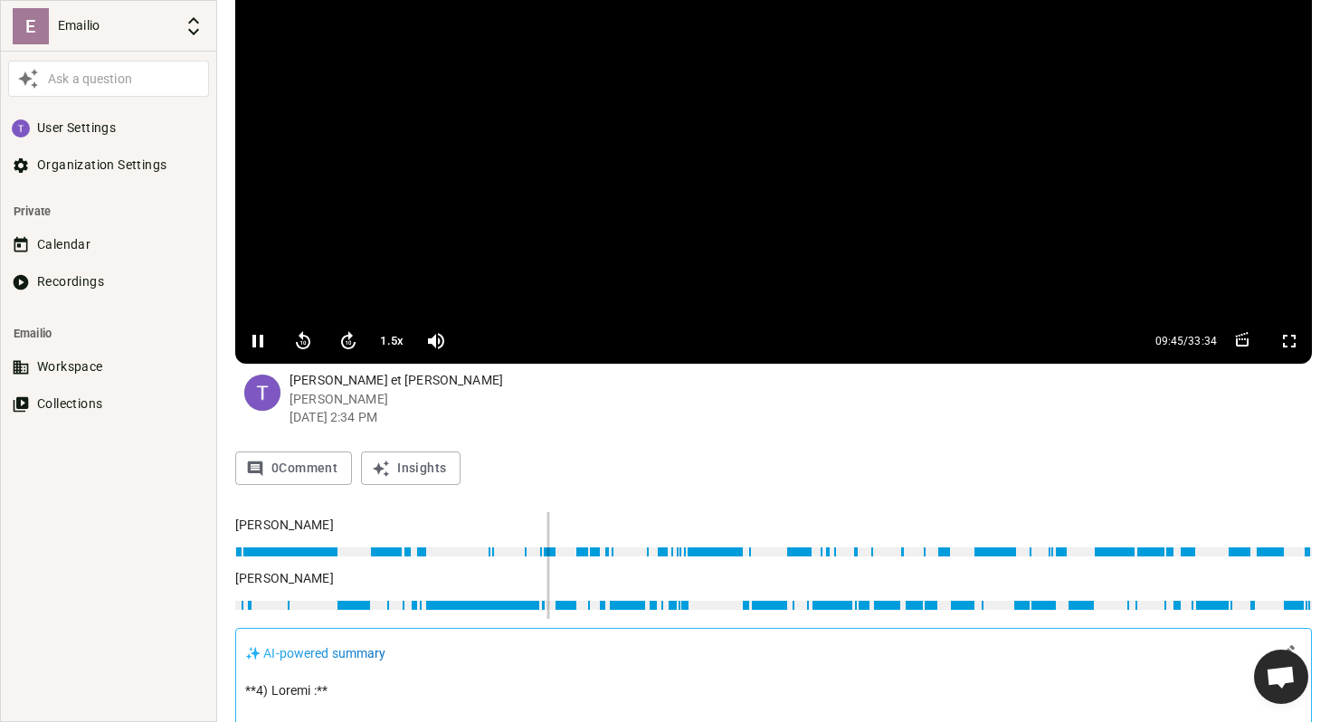
scroll to position [214, 0]
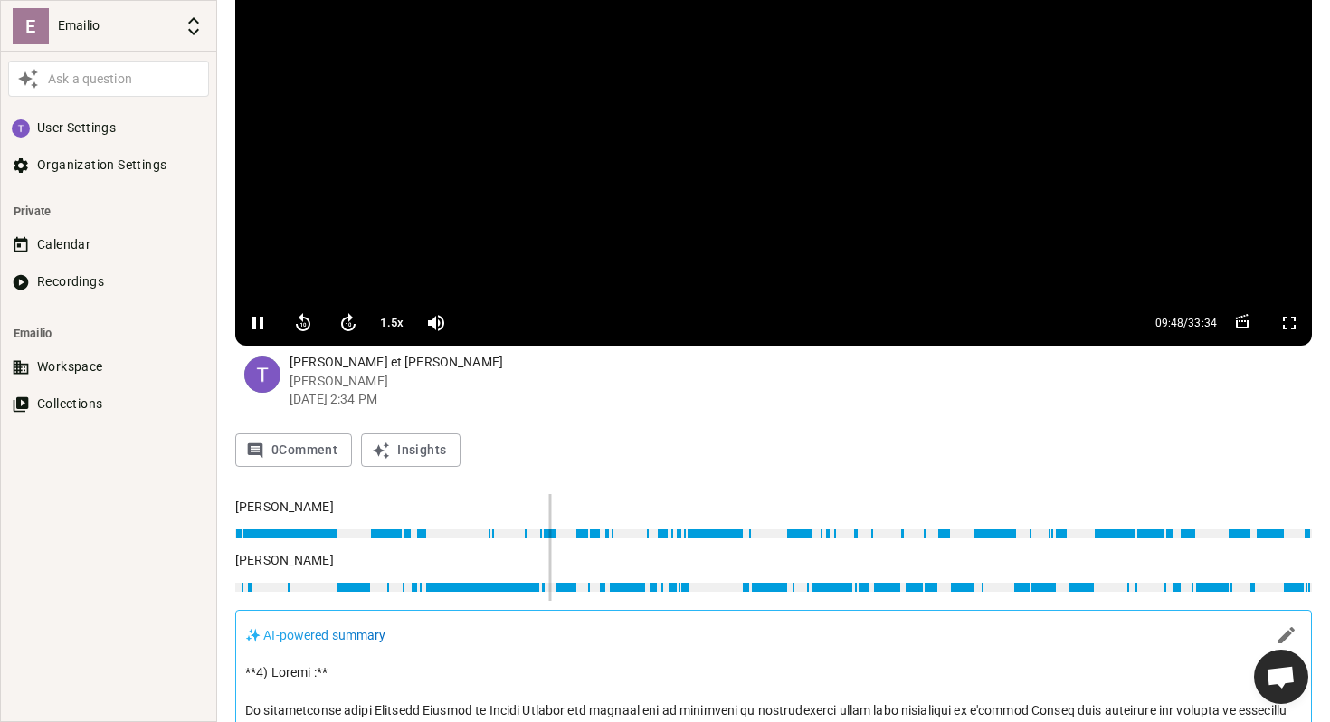
click at [580, 508] on span "09:48" at bounding box center [773, 547] width 1077 height 107
click at [611, 504] on span "10:47" at bounding box center [773, 547] width 1077 height 107
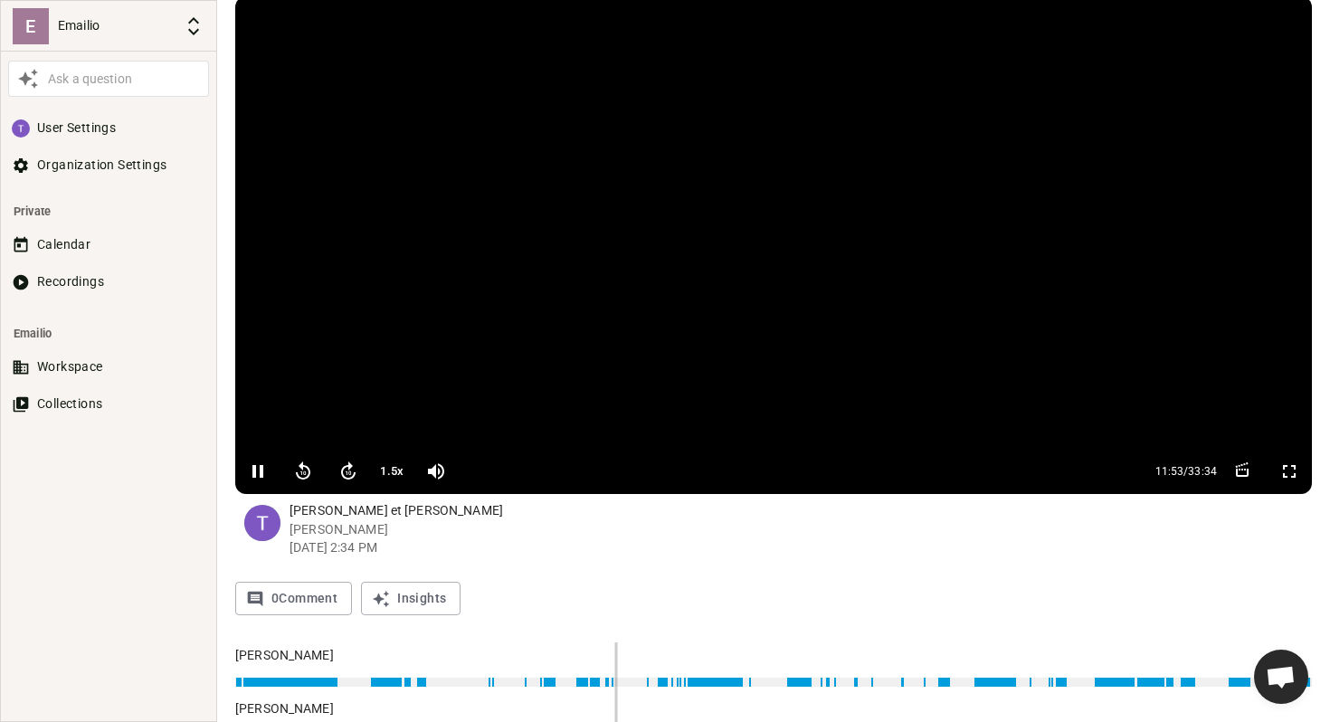
scroll to position [121, 0]
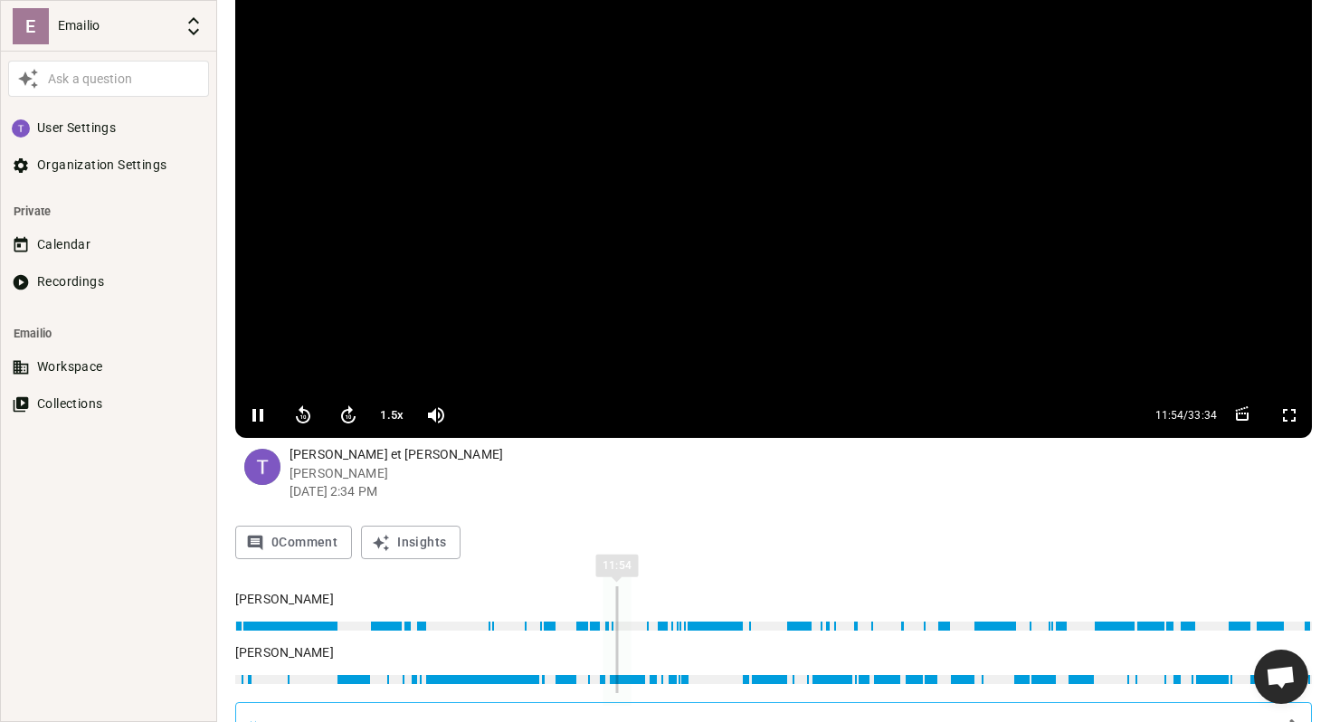
click at [650, 590] on span "11:54" at bounding box center [773, 639] width 1077 height 107
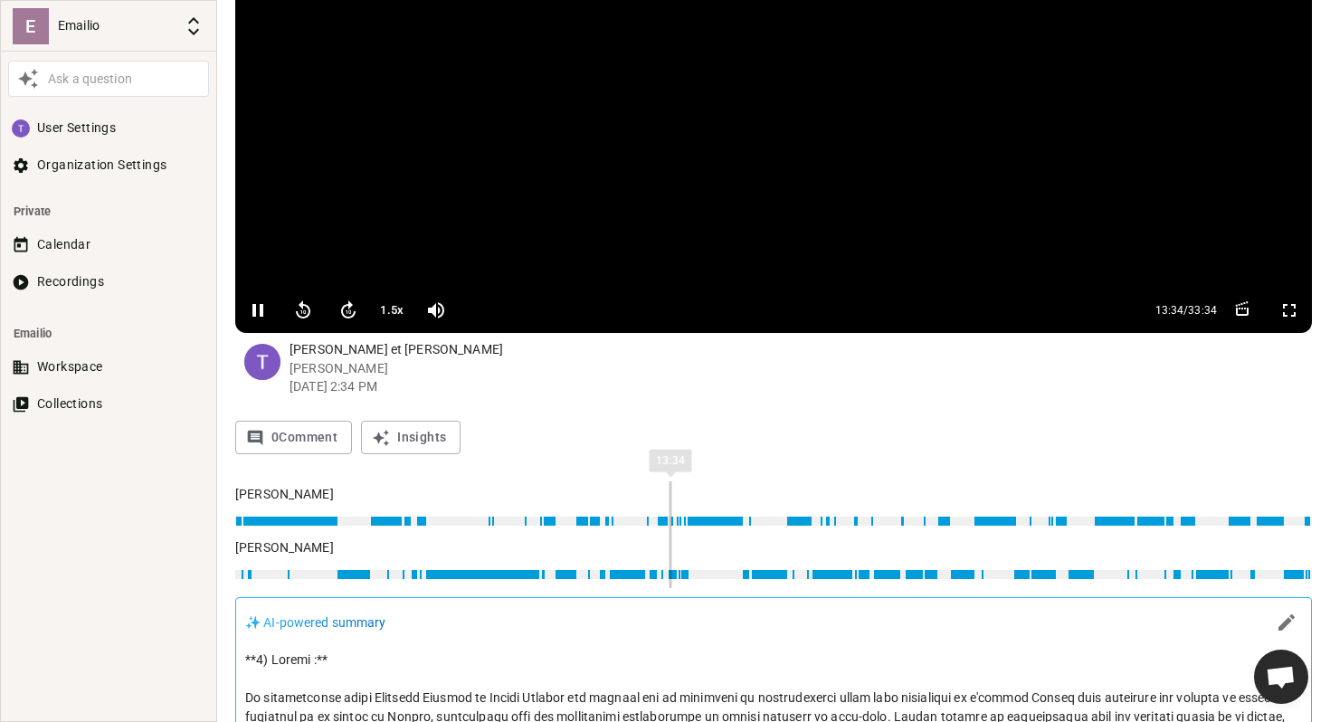
scroll to position [190, 0]
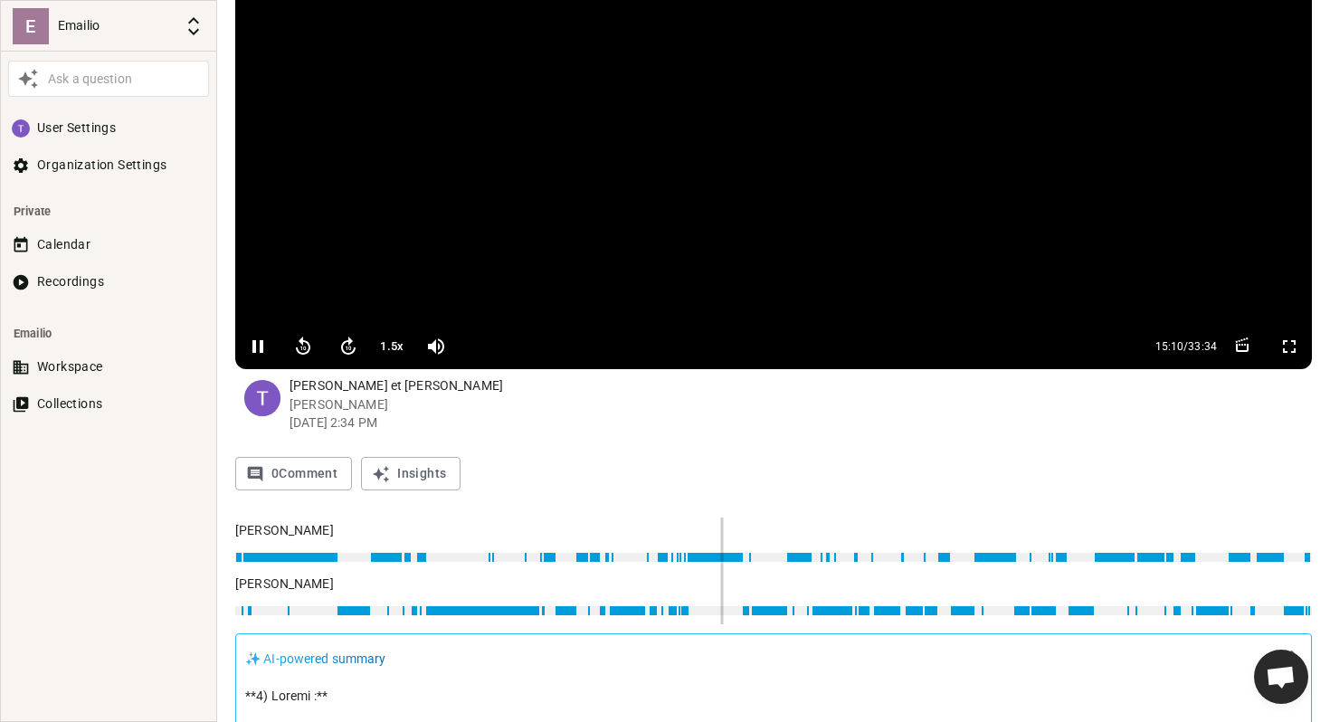
click at [394, 342] on button "1.5 x" at bounding box center [391, 346] width 33 height 36
click at [389, 345] on button "1.7 x" at bounding box center [391, 346] width 33 height 36
click at [389, 342] on button "2 x" at bounding box center [391, 346] width 33 height 36
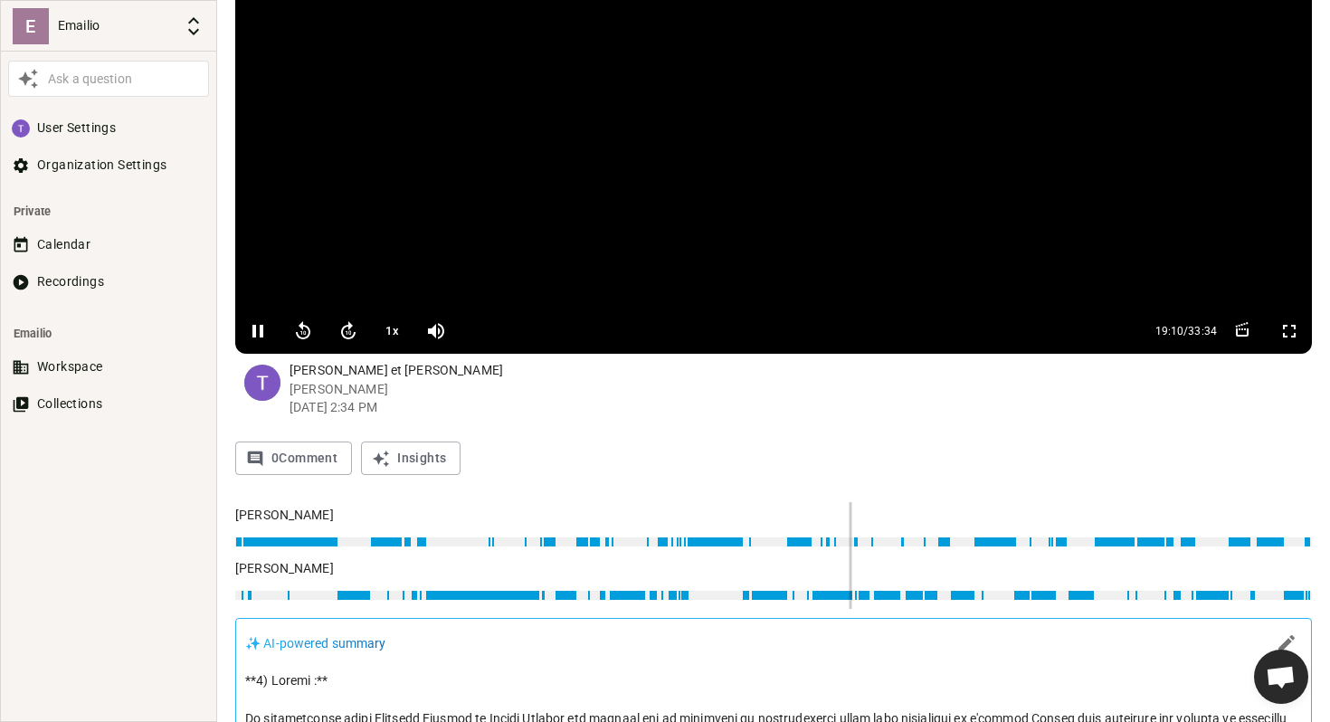
scroll to position [235, 0]
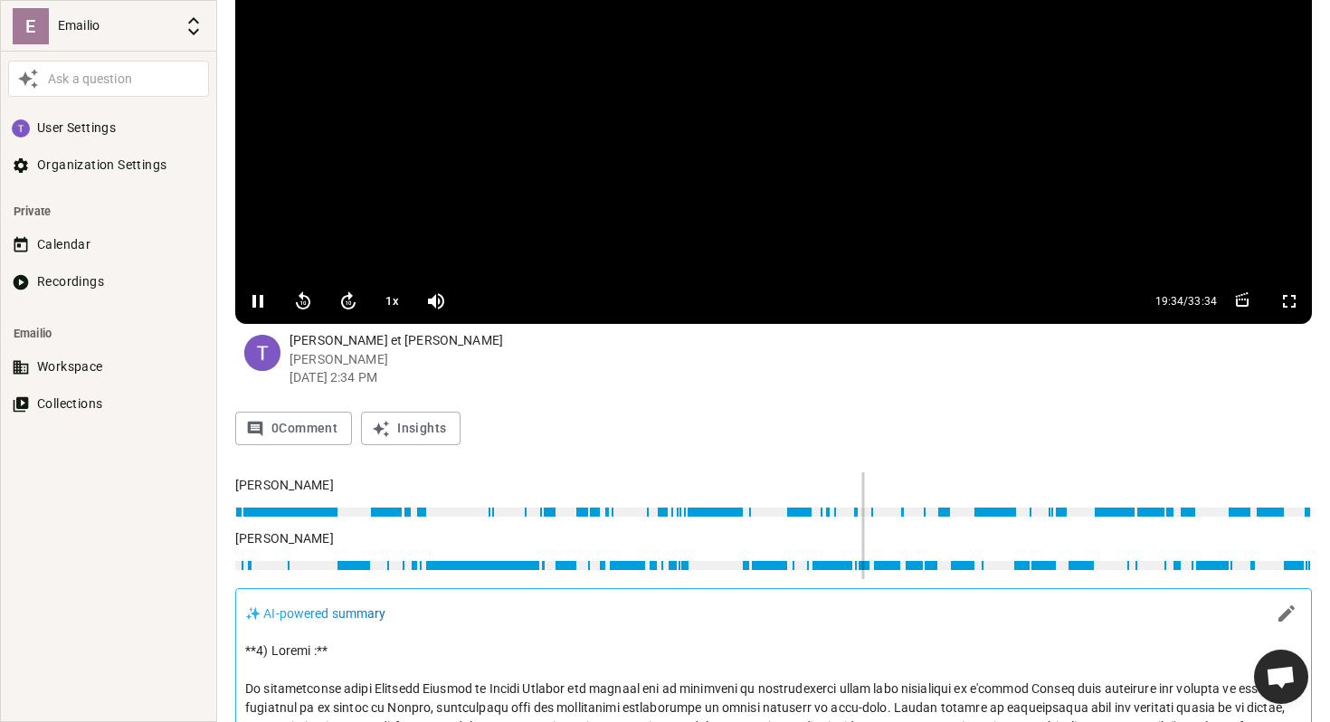
click at [387, 295] on button "1 x" at bounding box center [391, 301] width 33 height 36
click at [387, 295] on button "1.2 x" at bounding box center [391, 301] width 33 height 36
click at [387, 295] on button "1.5 x" at bounding box center [391, 301] width 33 height 36
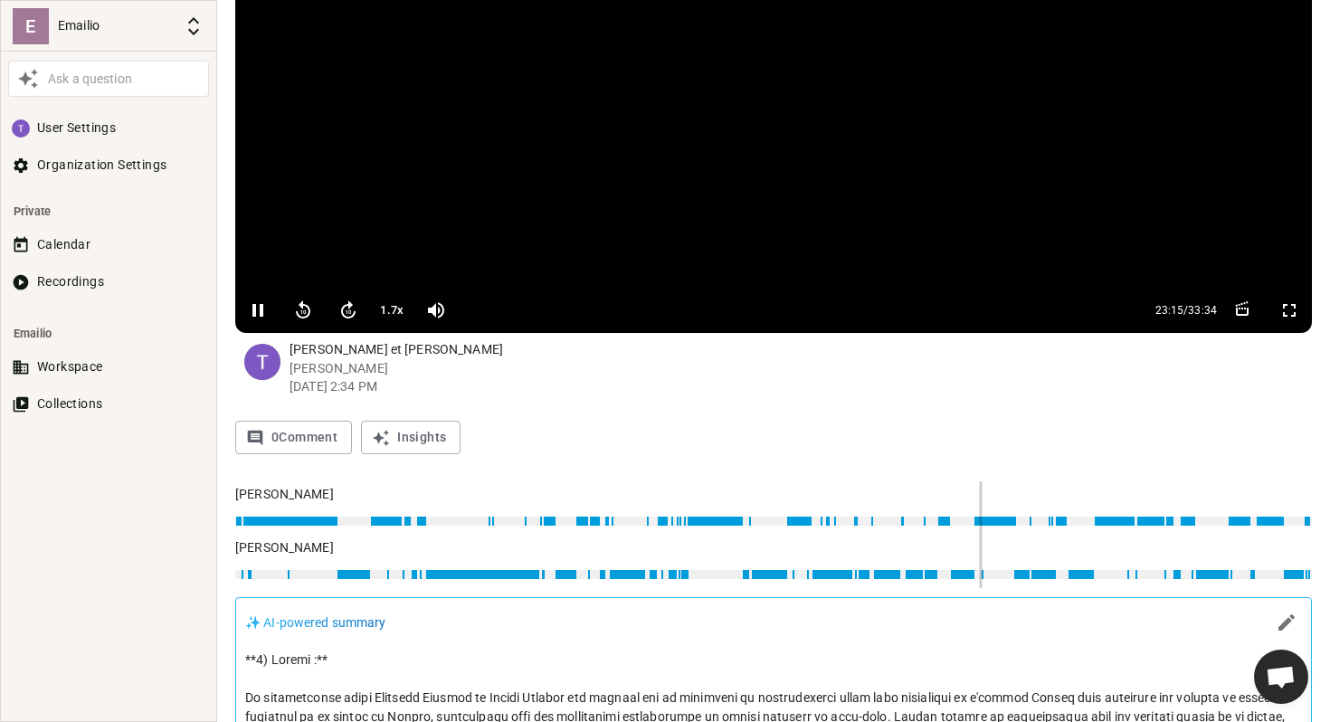
click at [418, 78] on video at bounding box center [773, 61] width 1077 height 452
type input "1396"
